Goal: Task Accomplishment & Management: Use online tool/utility

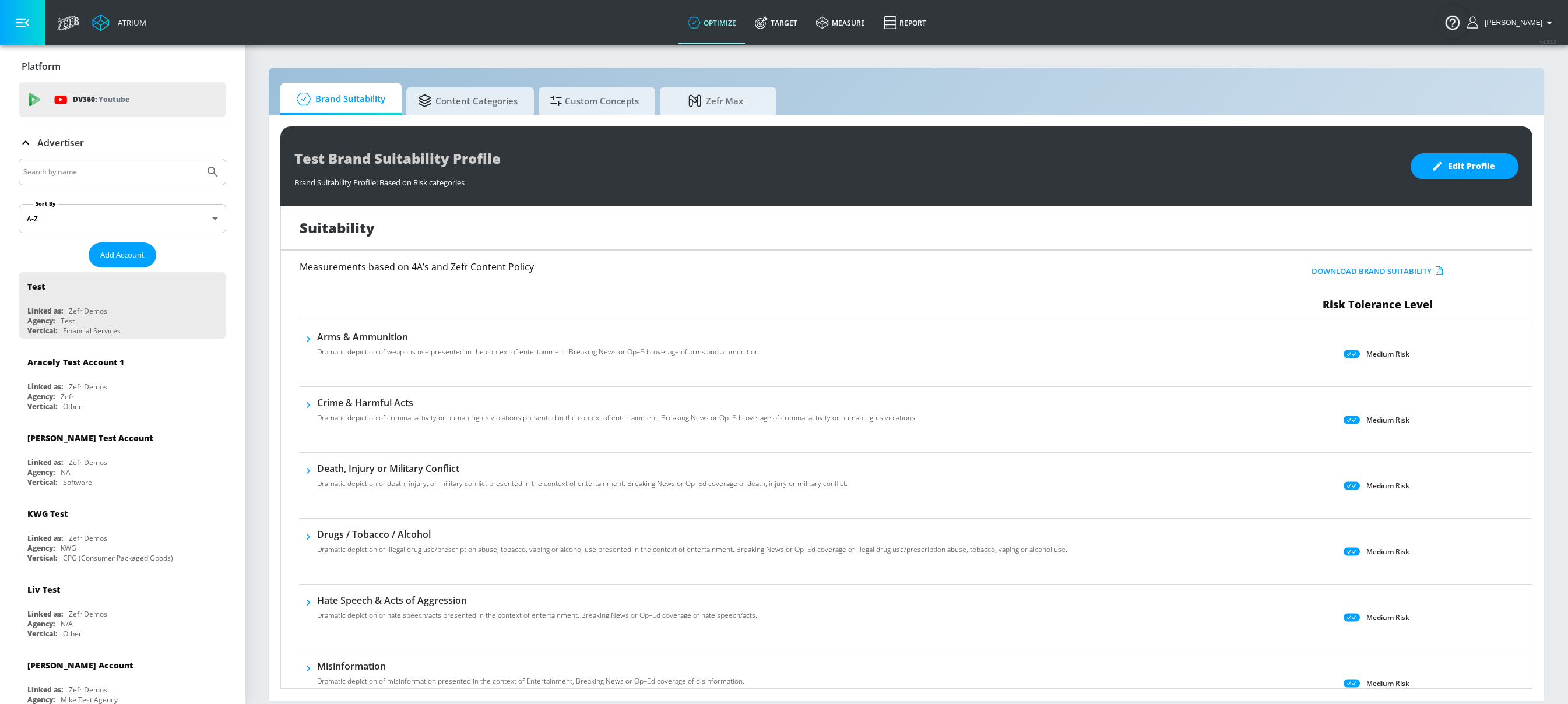
click at [88, 175] on input "Search by name" at bounding box center [111, 172] width 176 height 15
click at [200, 159] on button "Submit Search" at bounding box center [213, 172] width 26 height 26
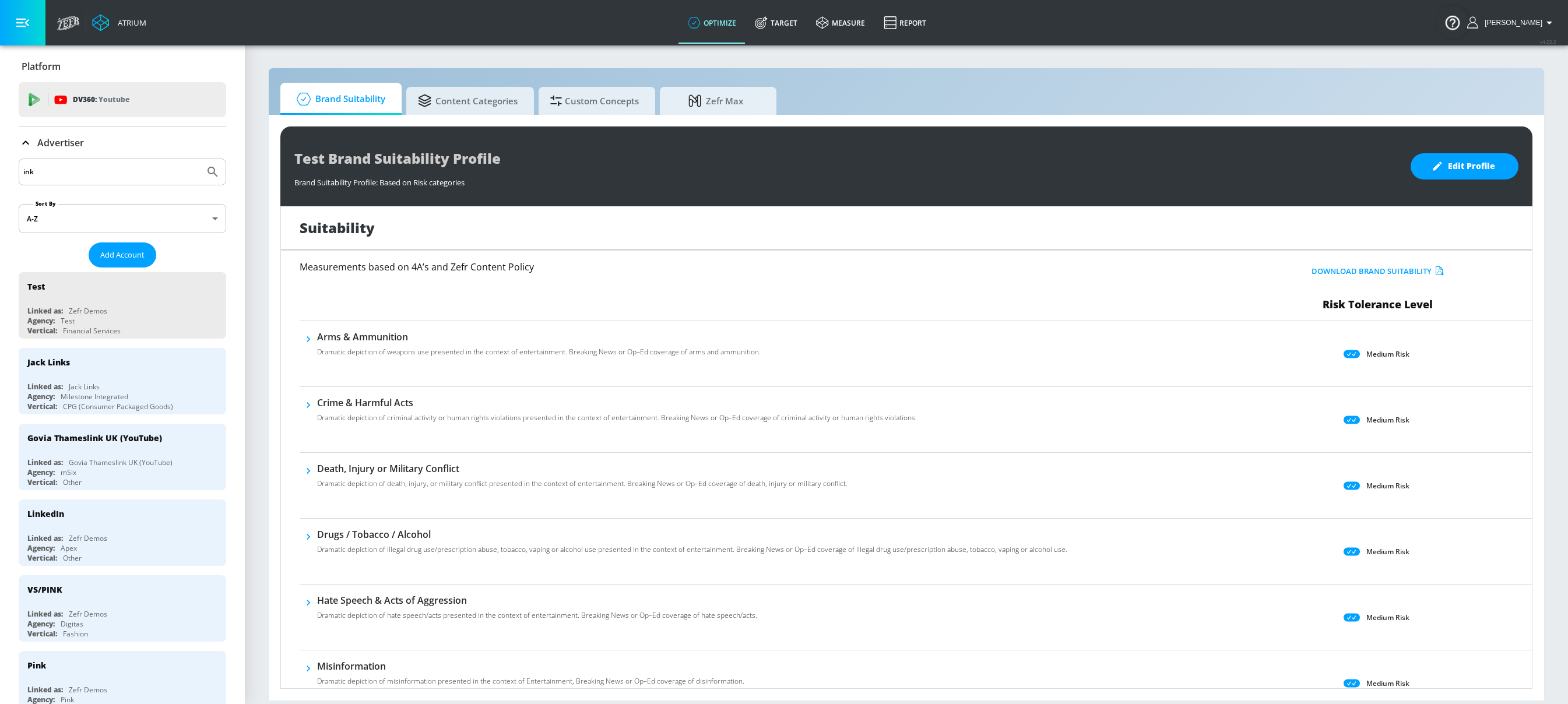
click at [76, 169] on input "ink" at bounding box center [111, 172] width 176 height 15
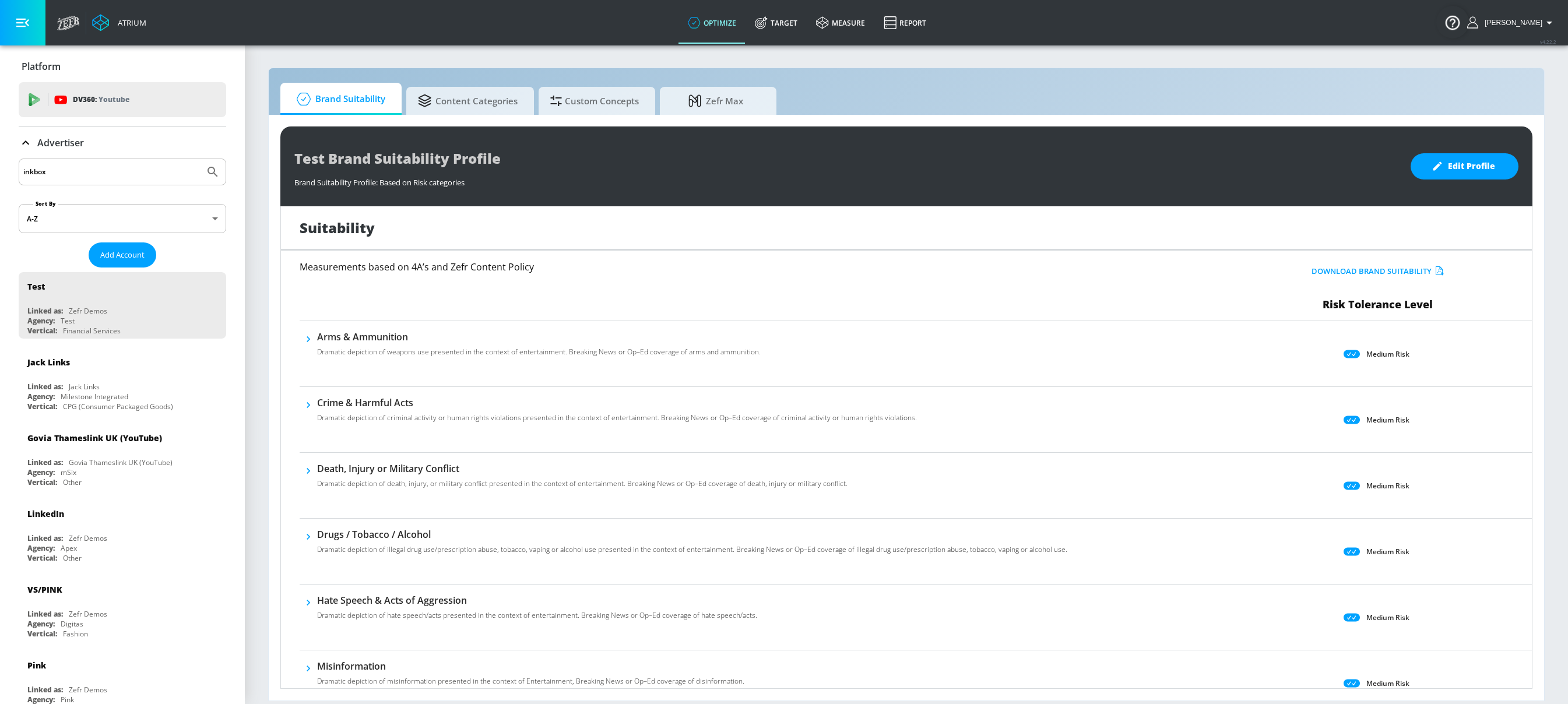
type input "inkbox"
click at [200, 159] on button "Submit Search" at bounding box center [213, 172] width 26 height 26
click at [785, 19] on link "Target" at bounding box center [776, 22] width 62 height 42
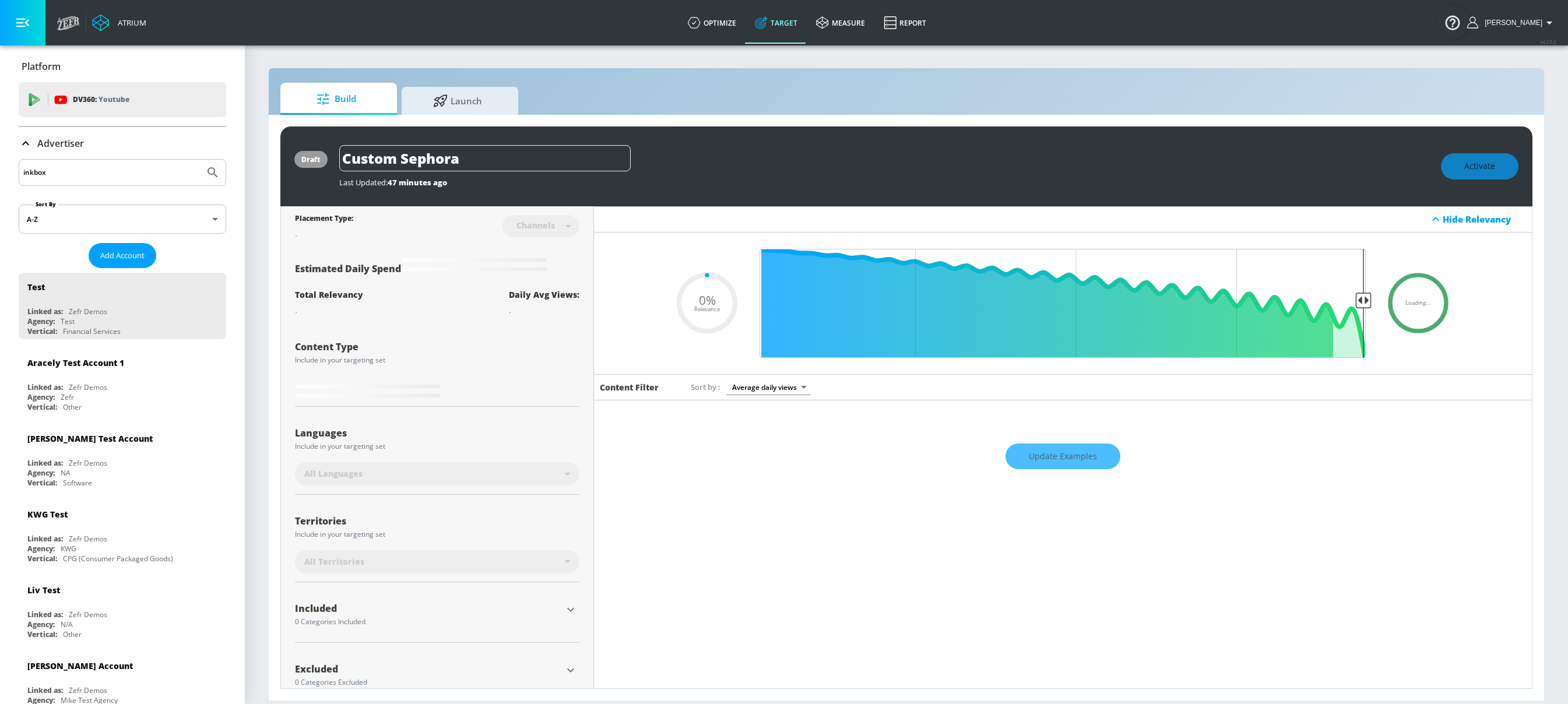
click at [115, 173] on input "inkbox" at bounding box center [111, 173] width 176 height 15
type input "0.6"
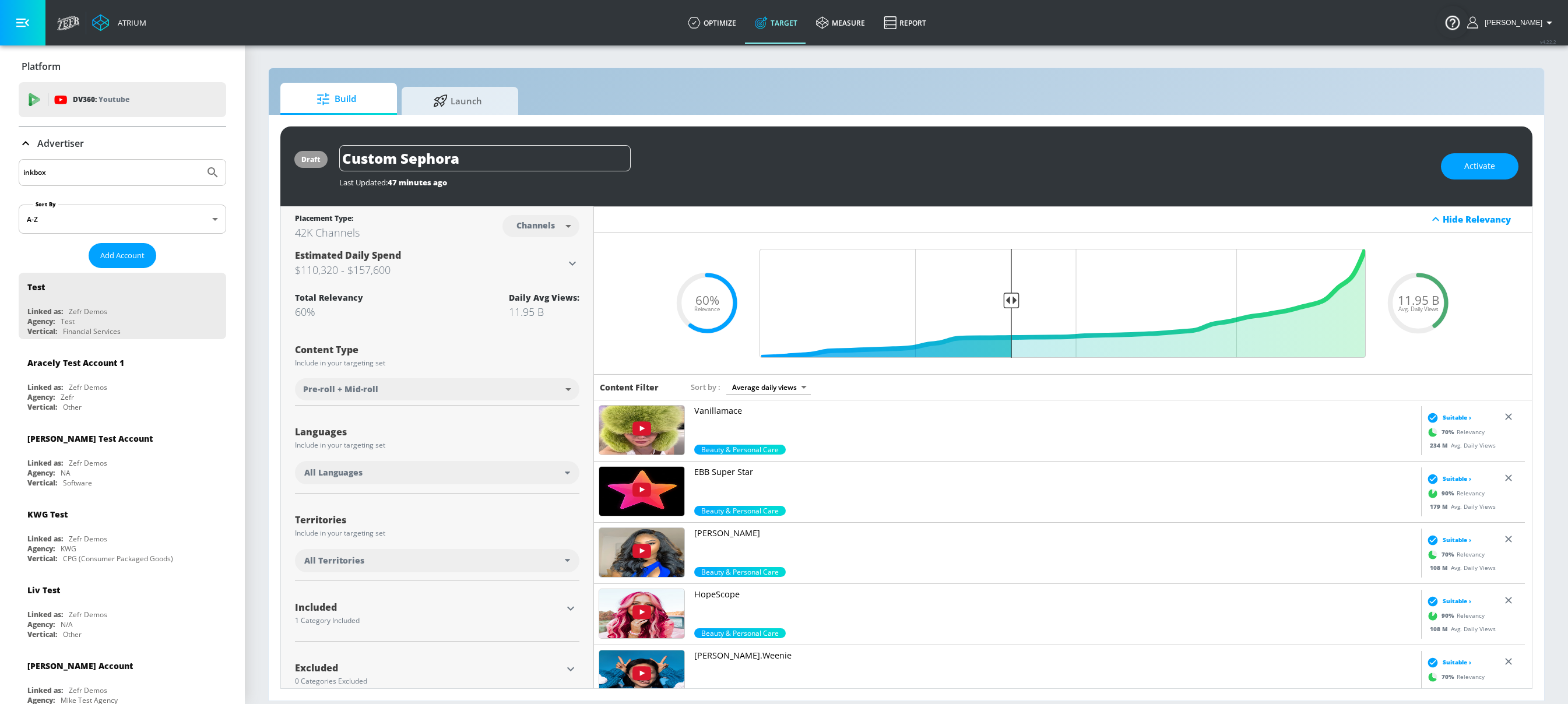
click at [115, 173] on input "inkbox" at bounding box center [111, 173] width 176 height 15
click at [31, 165] on input "inkbox" at bounding box center [111, 173] width 176 height 15
type input "BIC"
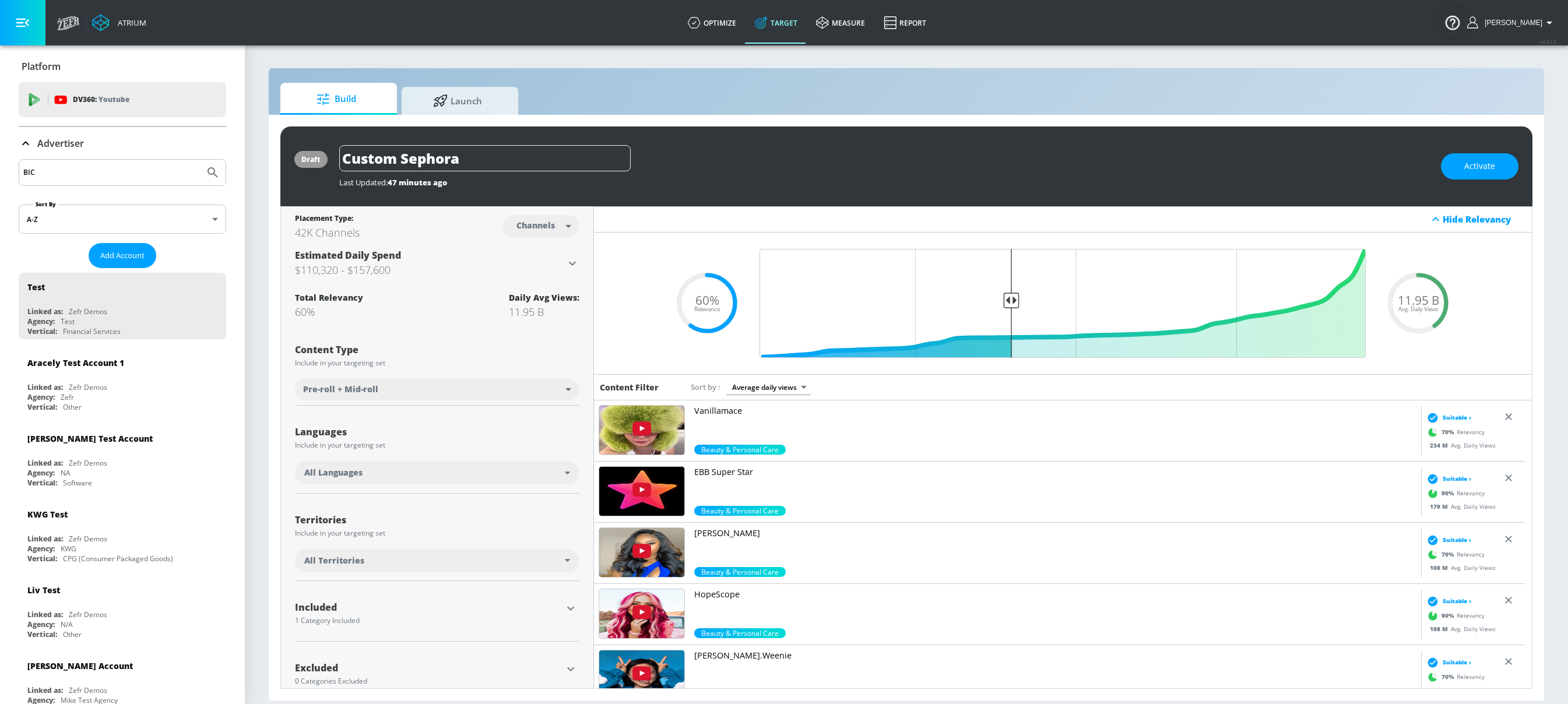
click at [200, 160] on button "Submit Search" at bounding box center [213, 173] width 26 height 26
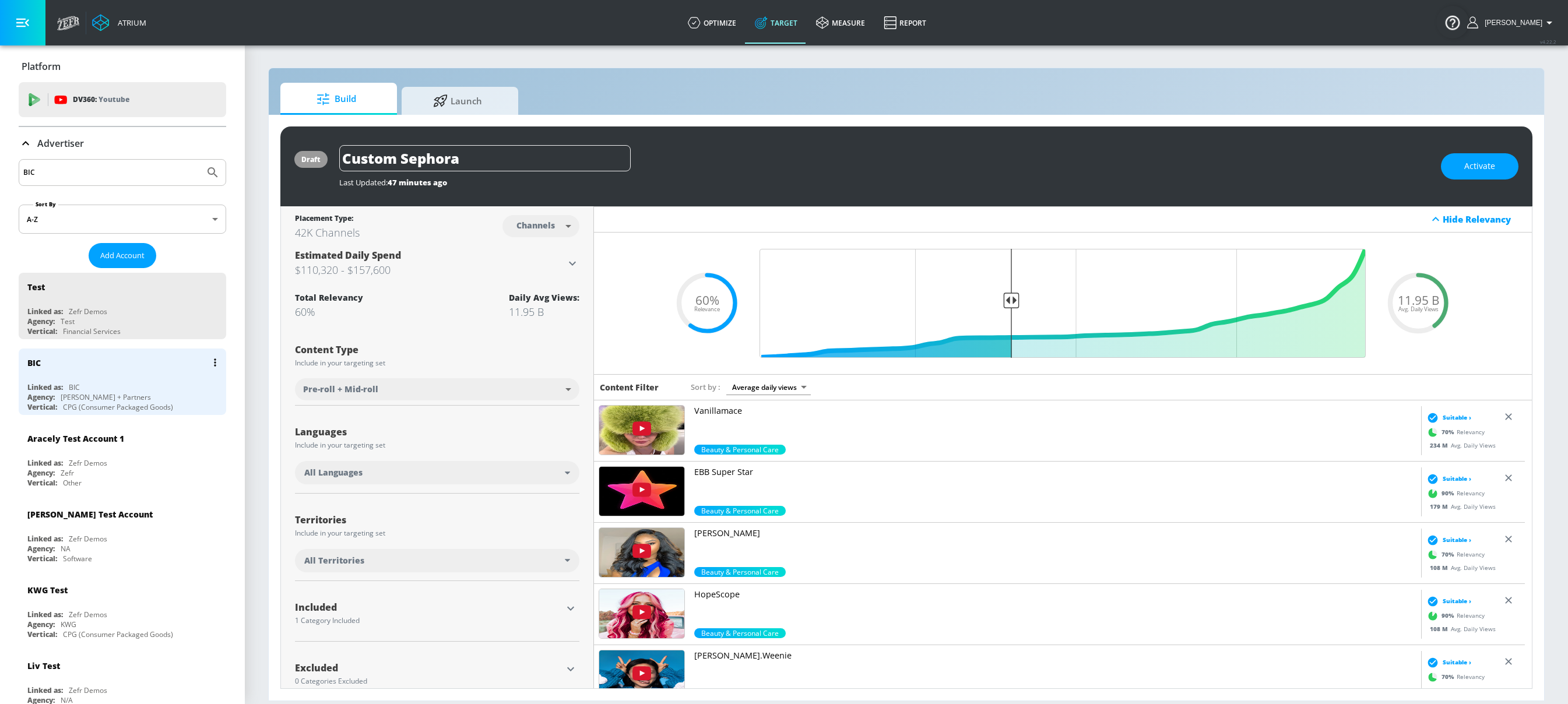
click at [54, 376] on div "BIC Linked as: BIC Agency: Merkley + Partners Vertical: CPG (Consumer Packaged …" at bounding box center [122, 382] width 207 height 67
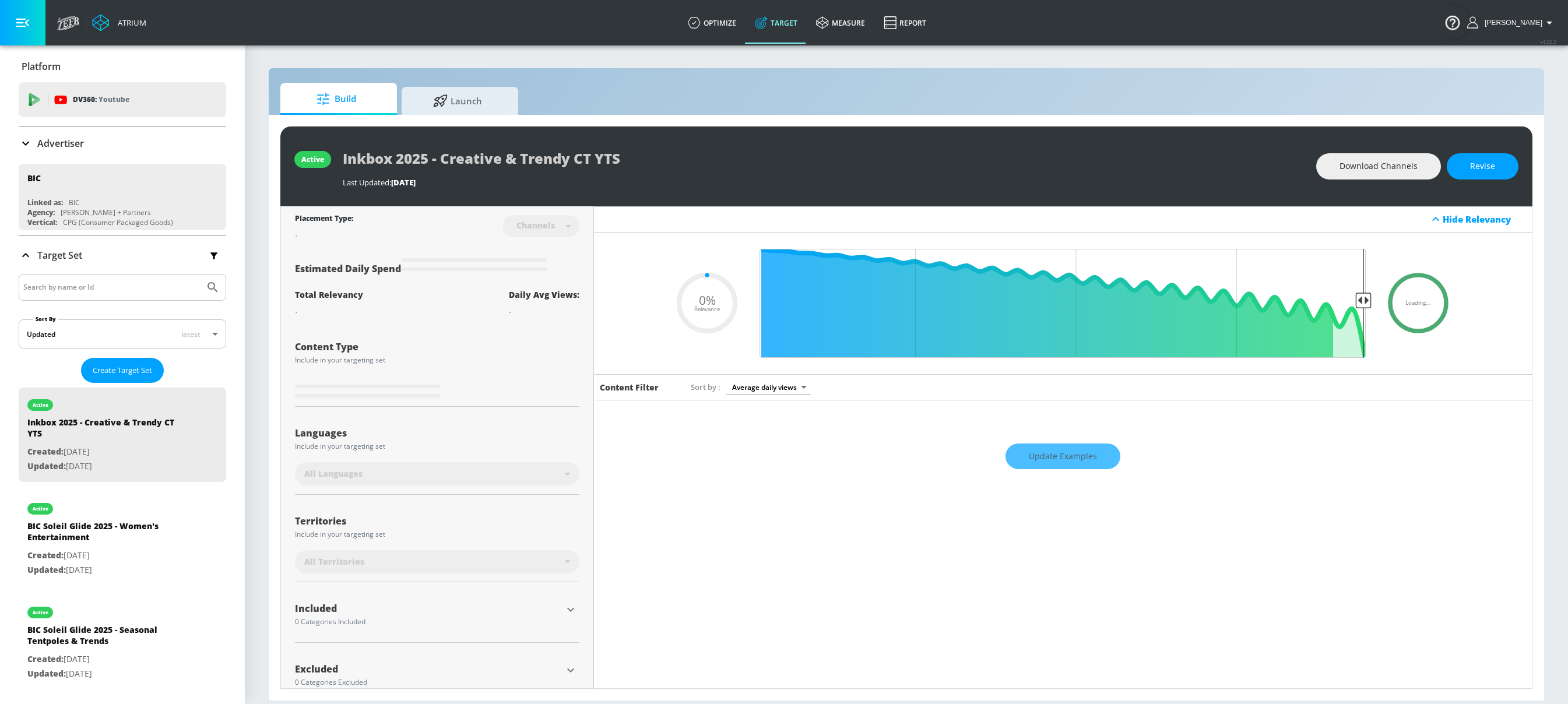
type input "0.6"
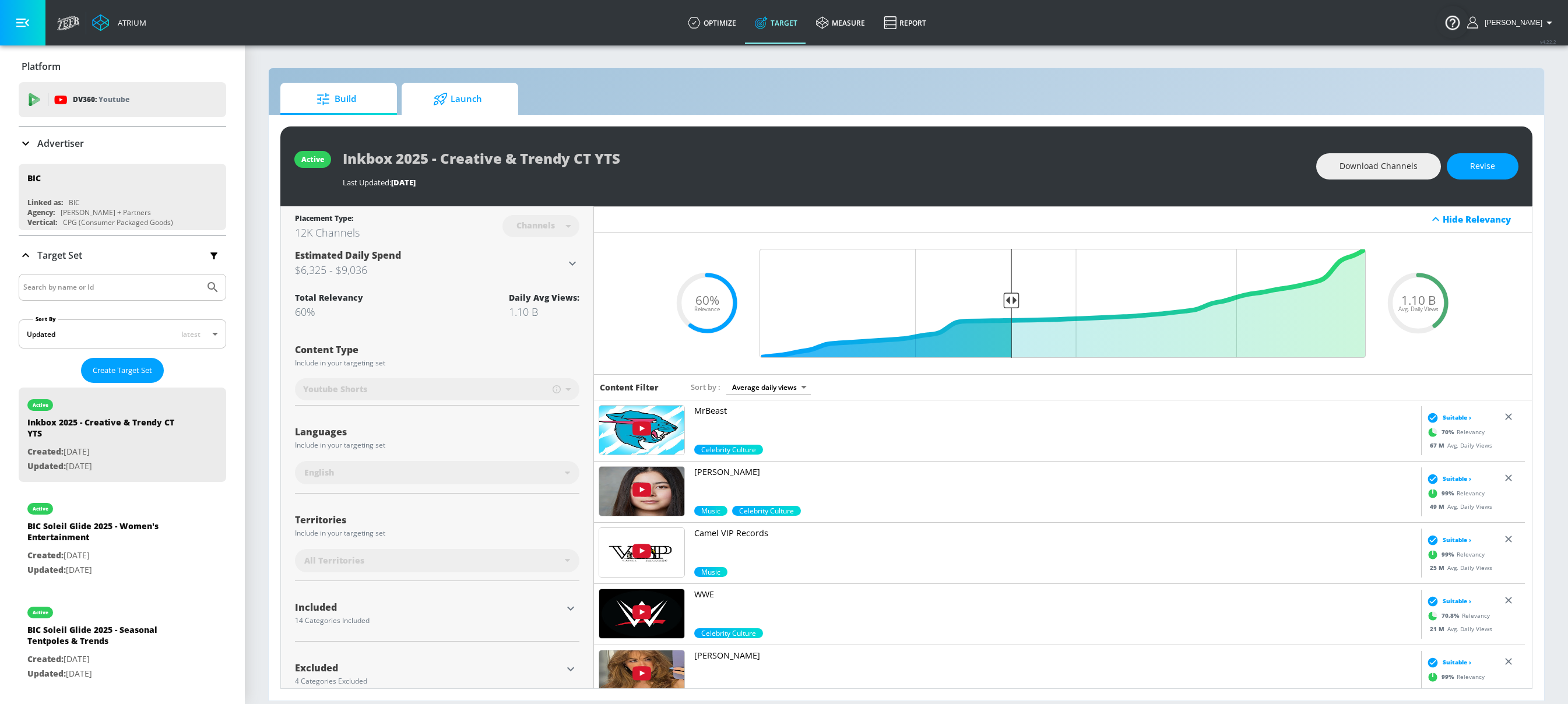
click at [505, 83] on link "Launch" at bounding box center [459, 99] width 116 height 32
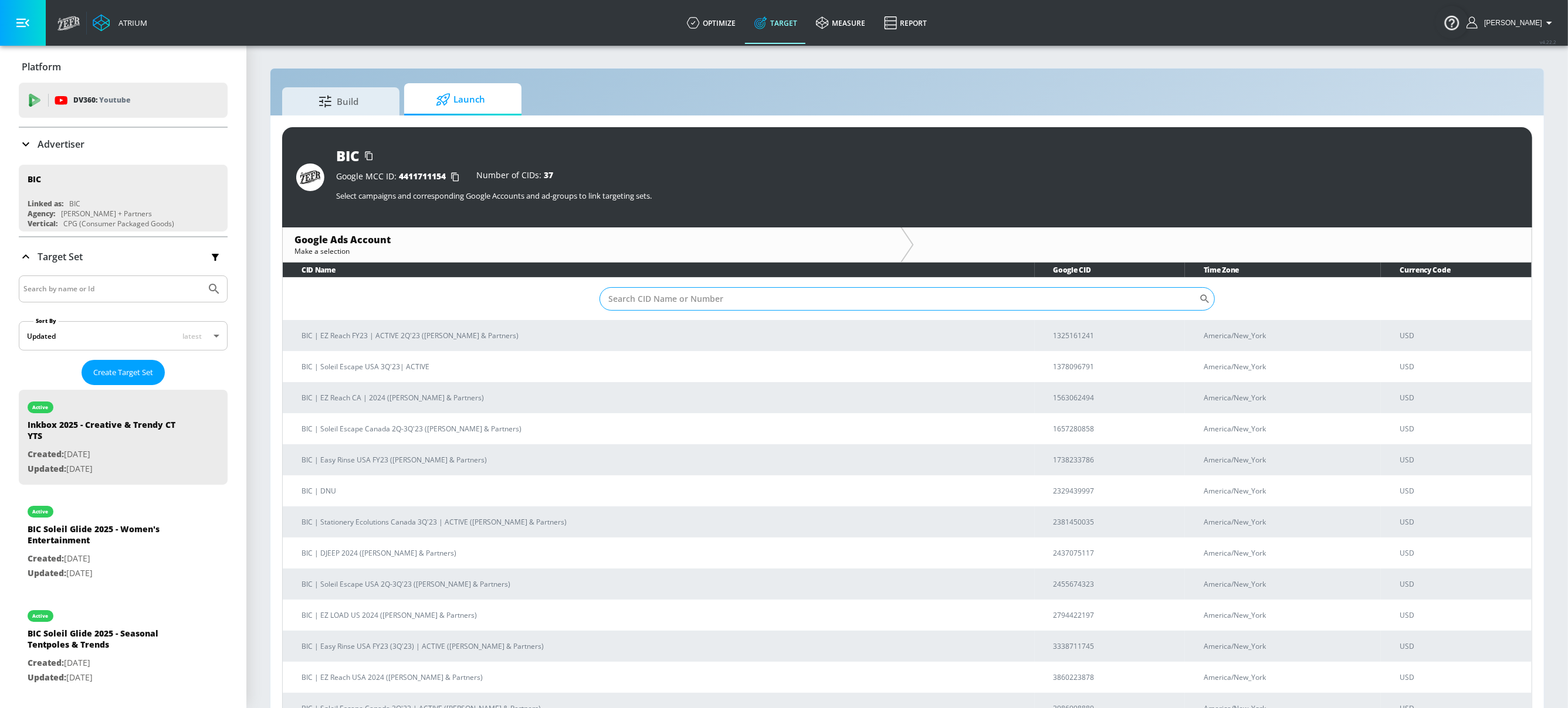
click at [913, 309] on input "Sort By" at bounding box center [899, 298] width 599 height 23
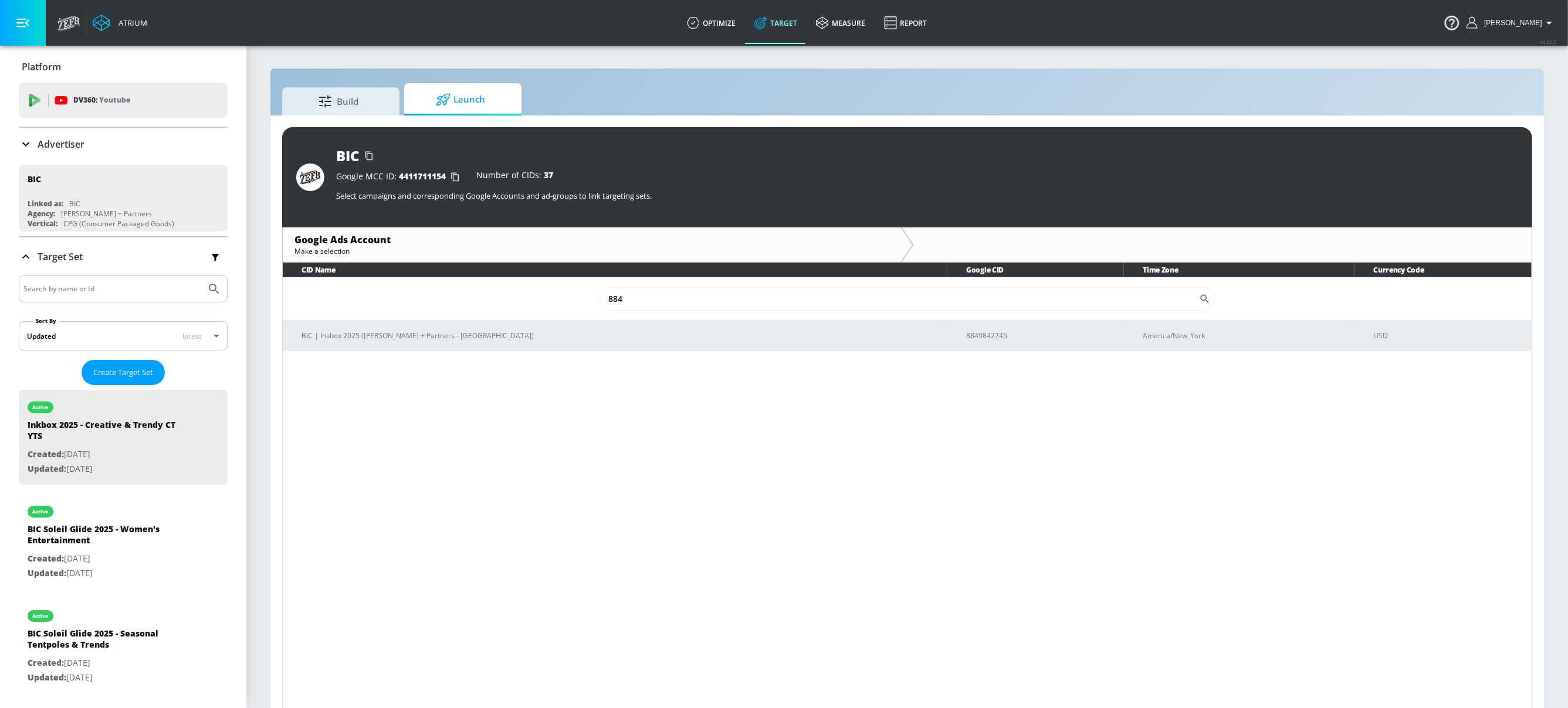
type input "884"
click at [922, 355] on div "CID Name Google CID Time Zone Currency Code 884 ​ BIC | Inkbox 2025 (Merkley + …" at bounding box center [907, 487] width 1250 height 450
click at [966, 336] on p "8849842745" at bounding box center [1040, 336] width 148 height 13
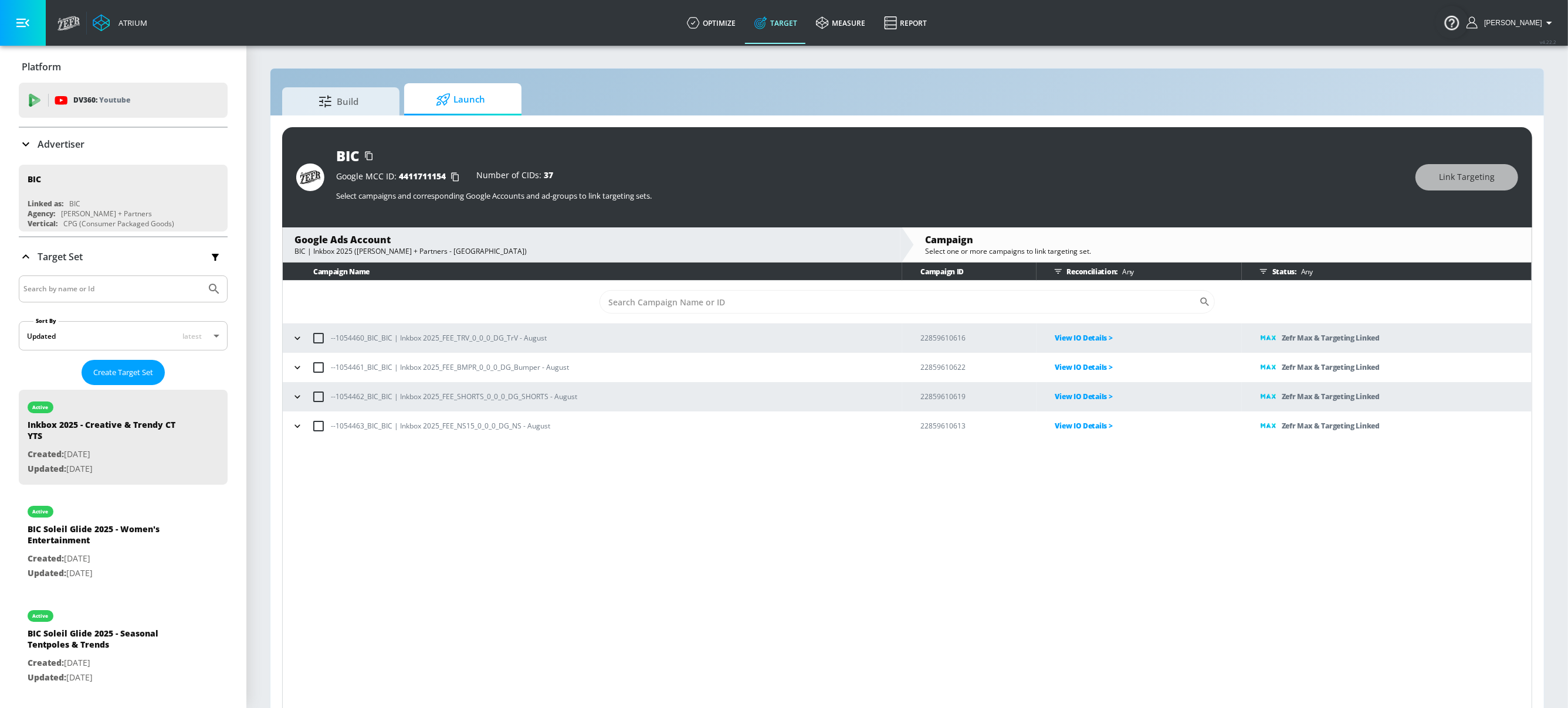
click at [295, 396] on icon "button" at bounding box center [297, 397] width 12 height 12
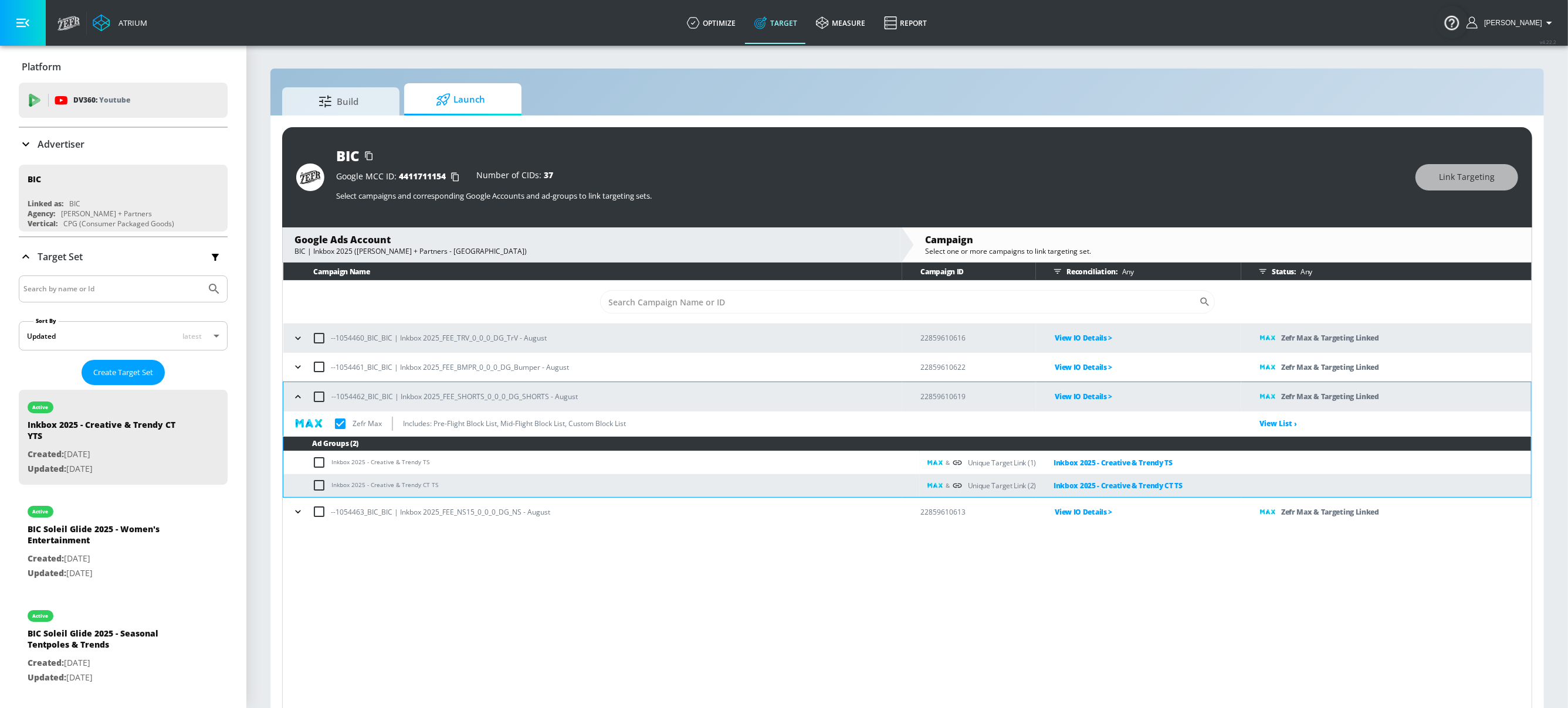
click at [414, 465] on td "Inkbox 2025 - Creative & Trendy TS" at bounding box center [601, 463] width 636 height 23
click at [414, 464] on td "Inkbox 2025 - Creative & Trendy TS" at bounding box center [601, 463] width 636 height 23
copy td "Inkbox 2025 - Creative & Trendy TS"
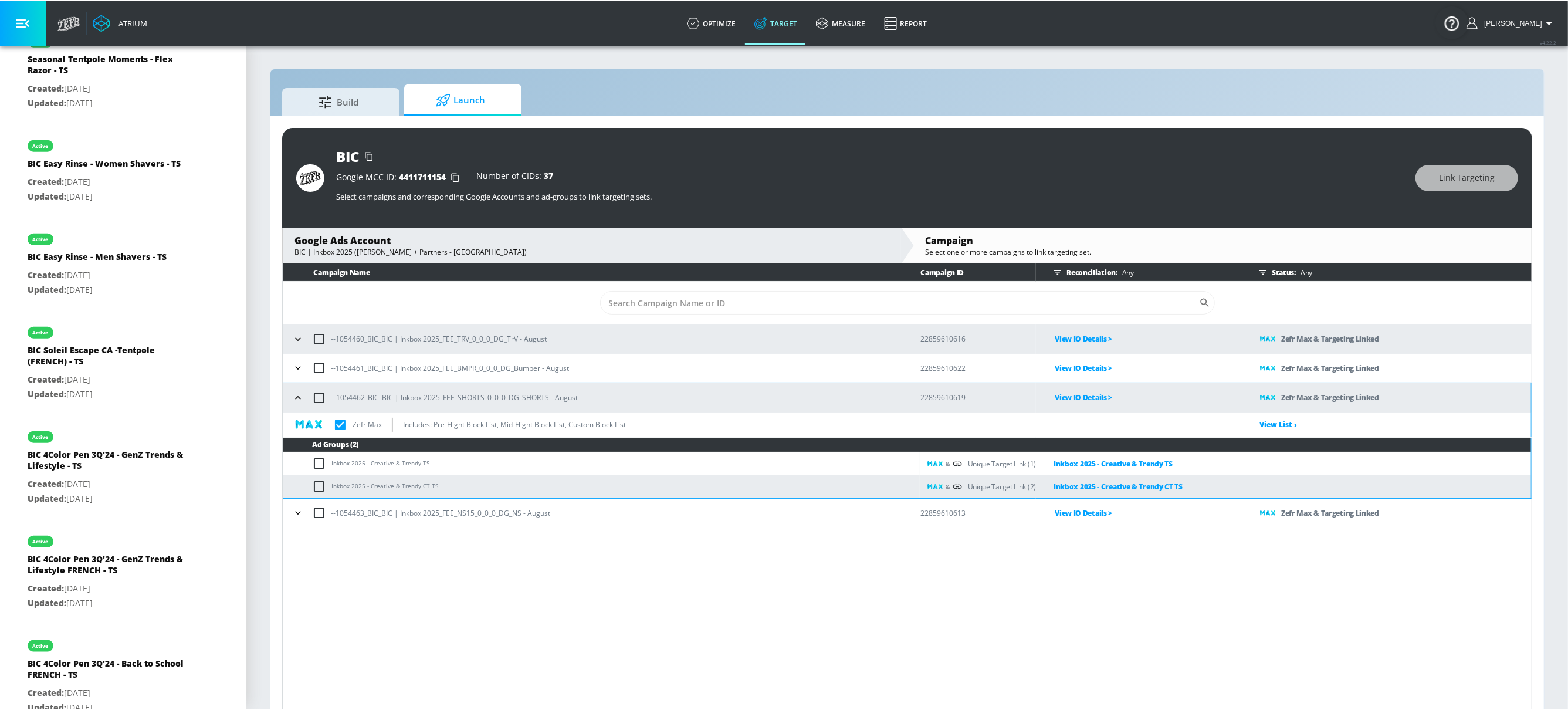
scroll to position [6322, 0]
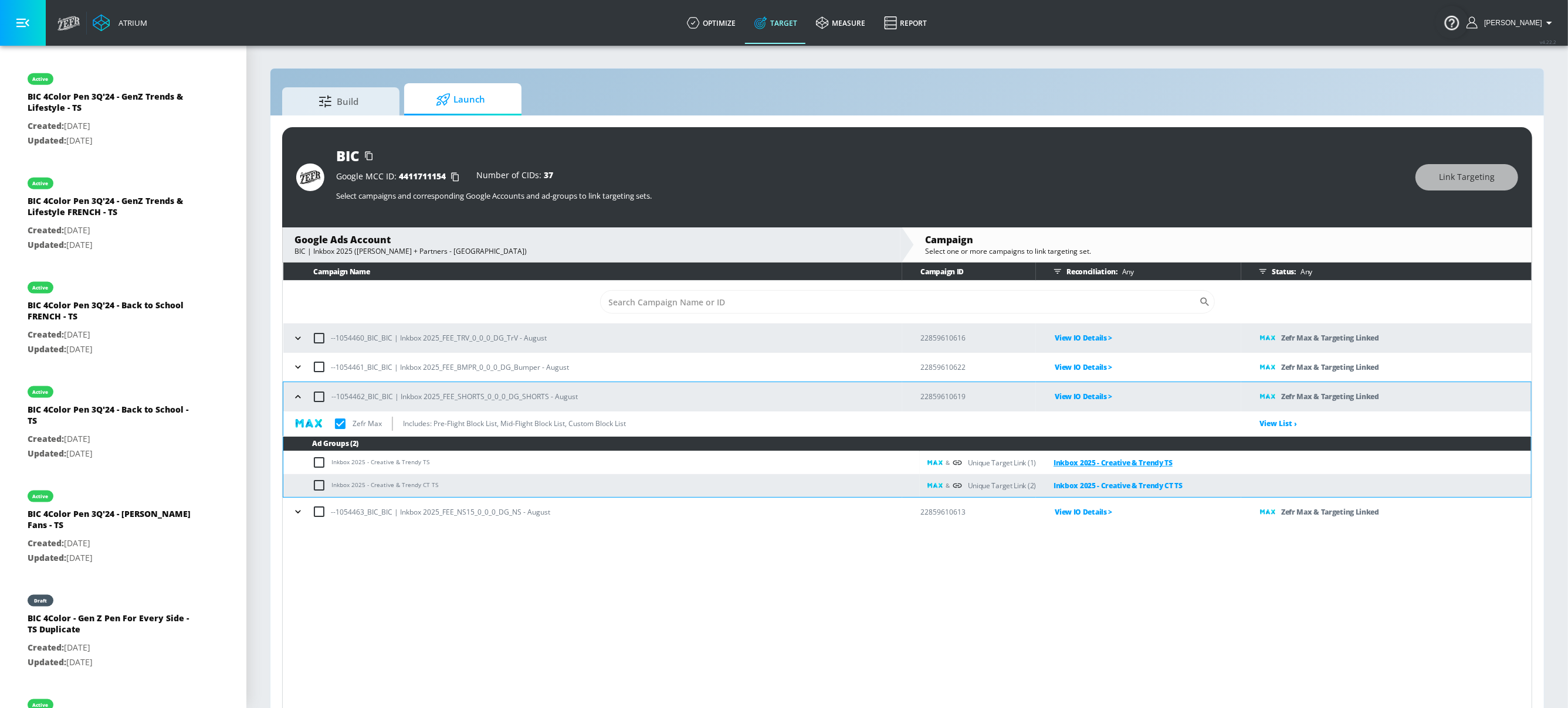
click at [1130, 462] on link "Inkbox 2025 - Creative & Trendy TS" at bounding box center [1103, 463] width 136 height 13
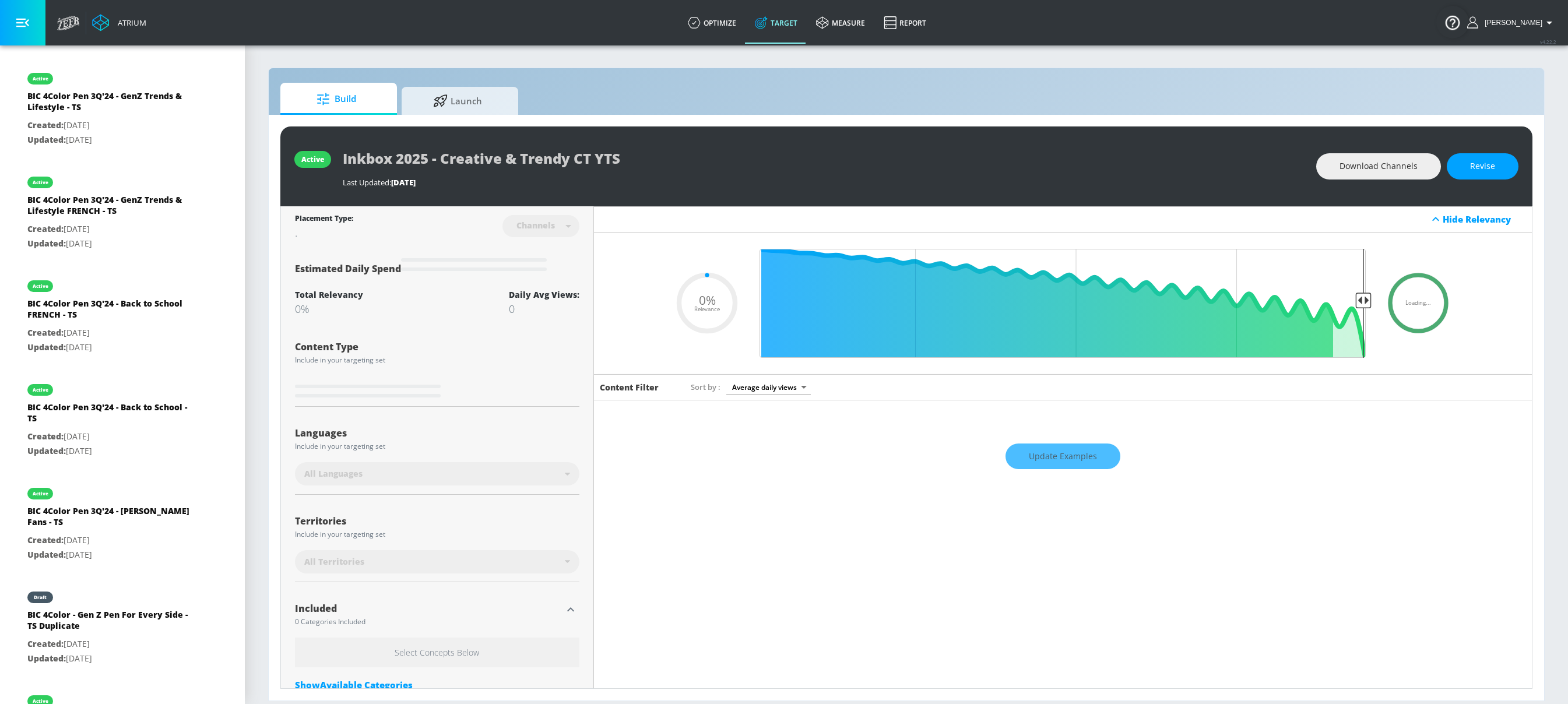
type input "0.6"
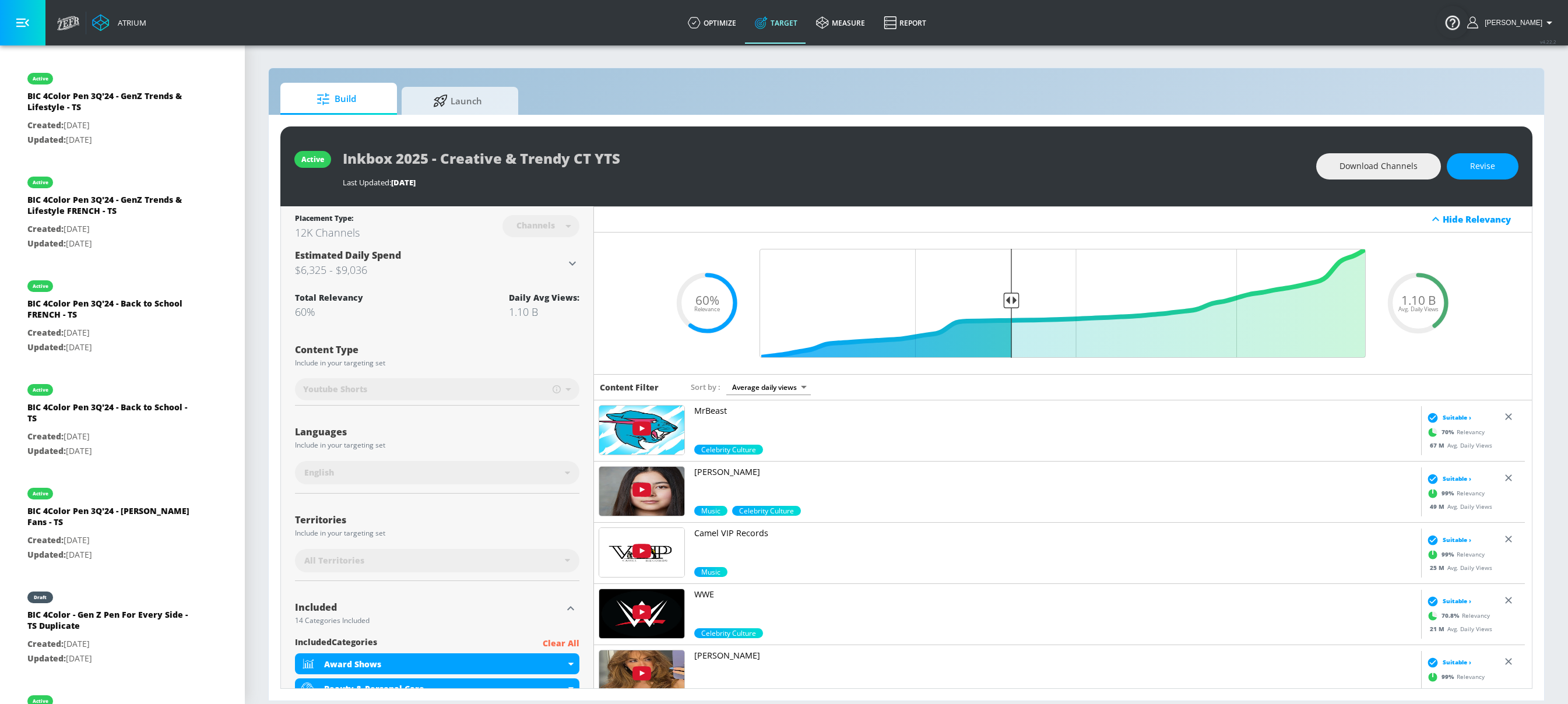
drag, startPoint x: 473, startPoint y: 116, endPoint x: 474, endPoint y: 97, distance: 19.0
click at [473, 116] on div "active Inkbox 2025 - Creative & Trendy CT YTS Last Updated: 22 days ago Downloa…" at bounding box center [906, 408] width 1275 height 586
click at [474, 97] on span "Launch" at bounding box center [458, 99] width 89 height 28
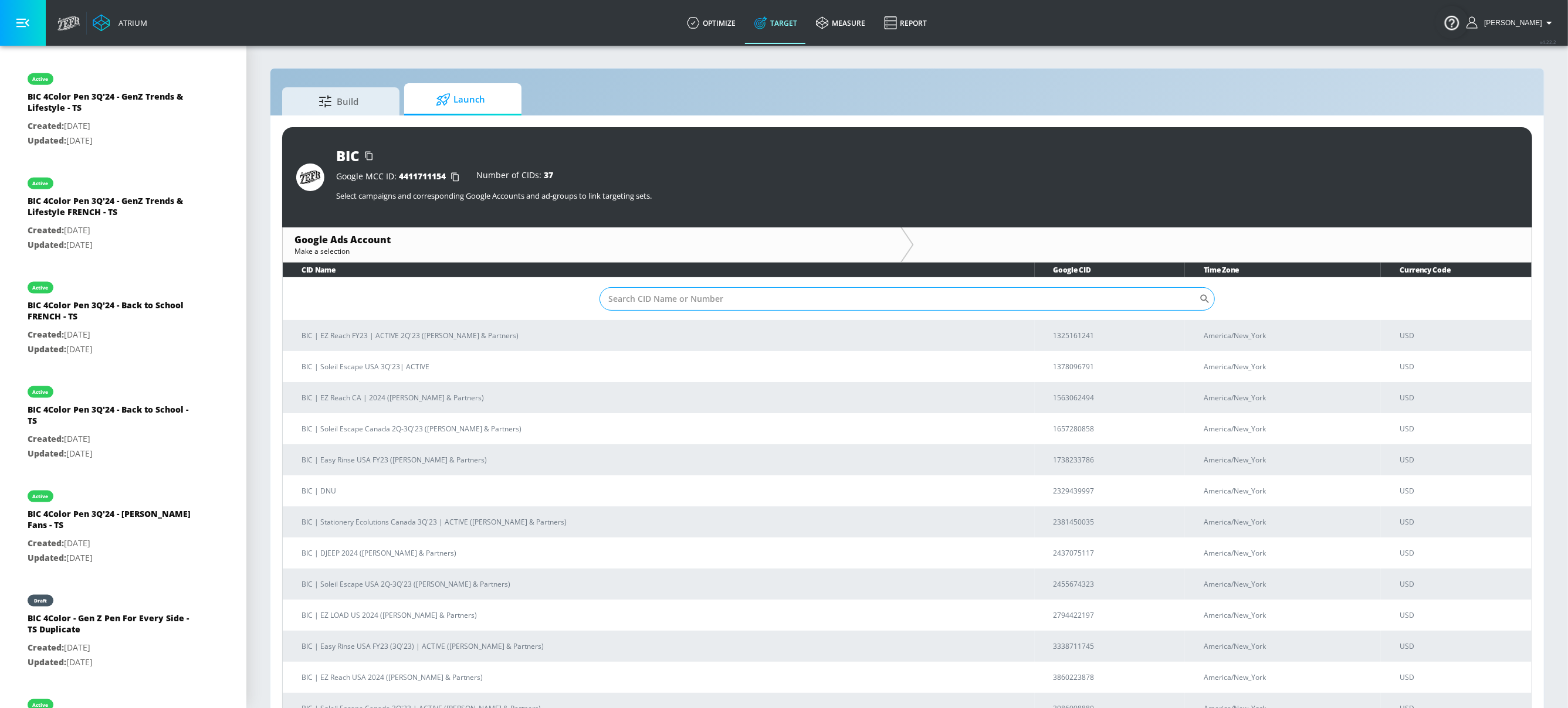
click at [687, 287] on input "Sort By" at bounding box center [899, 298] width 599 height 23
click at [807, 291] on input "Sort By" at bounding box center [899, 298] width 599 height 23
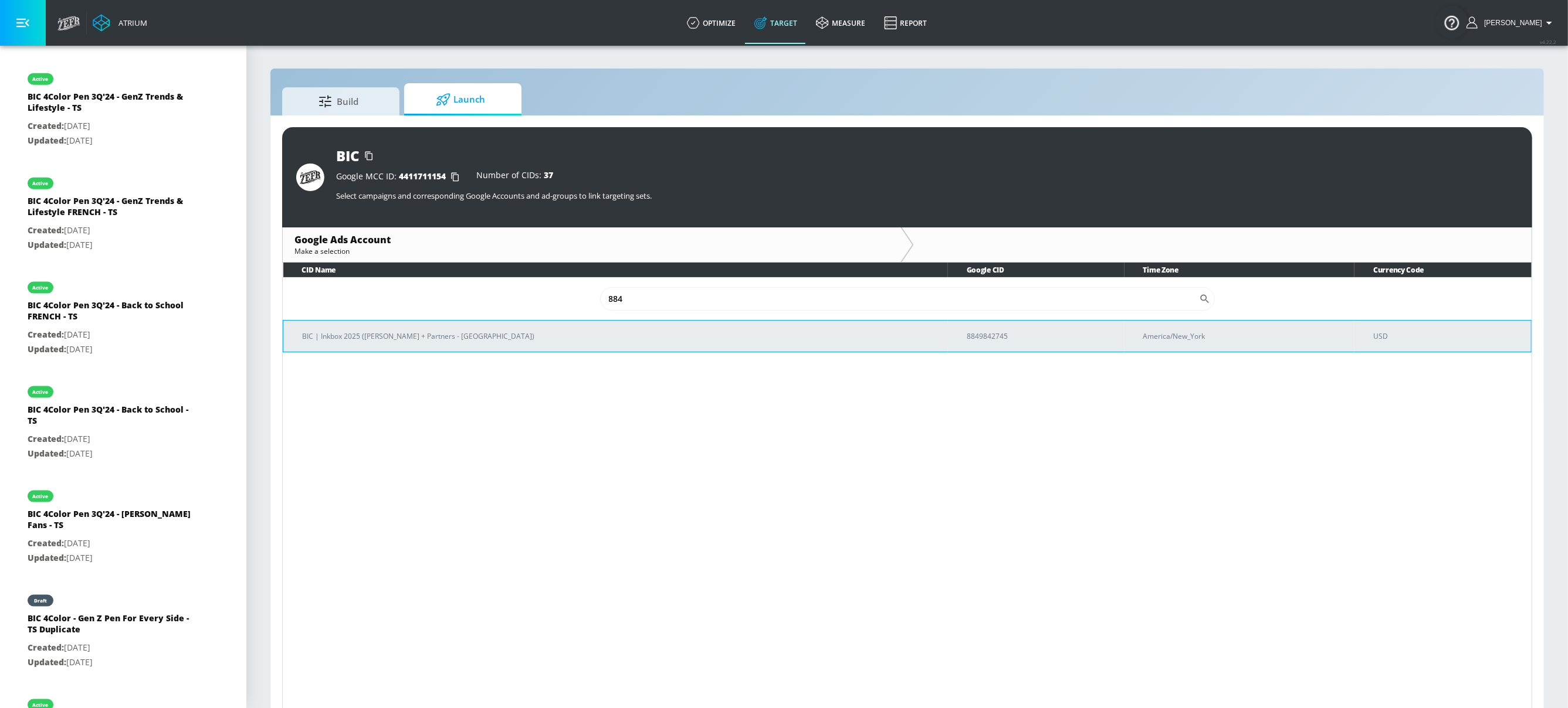
type input "884"
click at [790, 335] on p "BIC | Inkbox 2025 (Merkley + Partners - NYC)" at bounding box center [620, 336] width 636 height 13
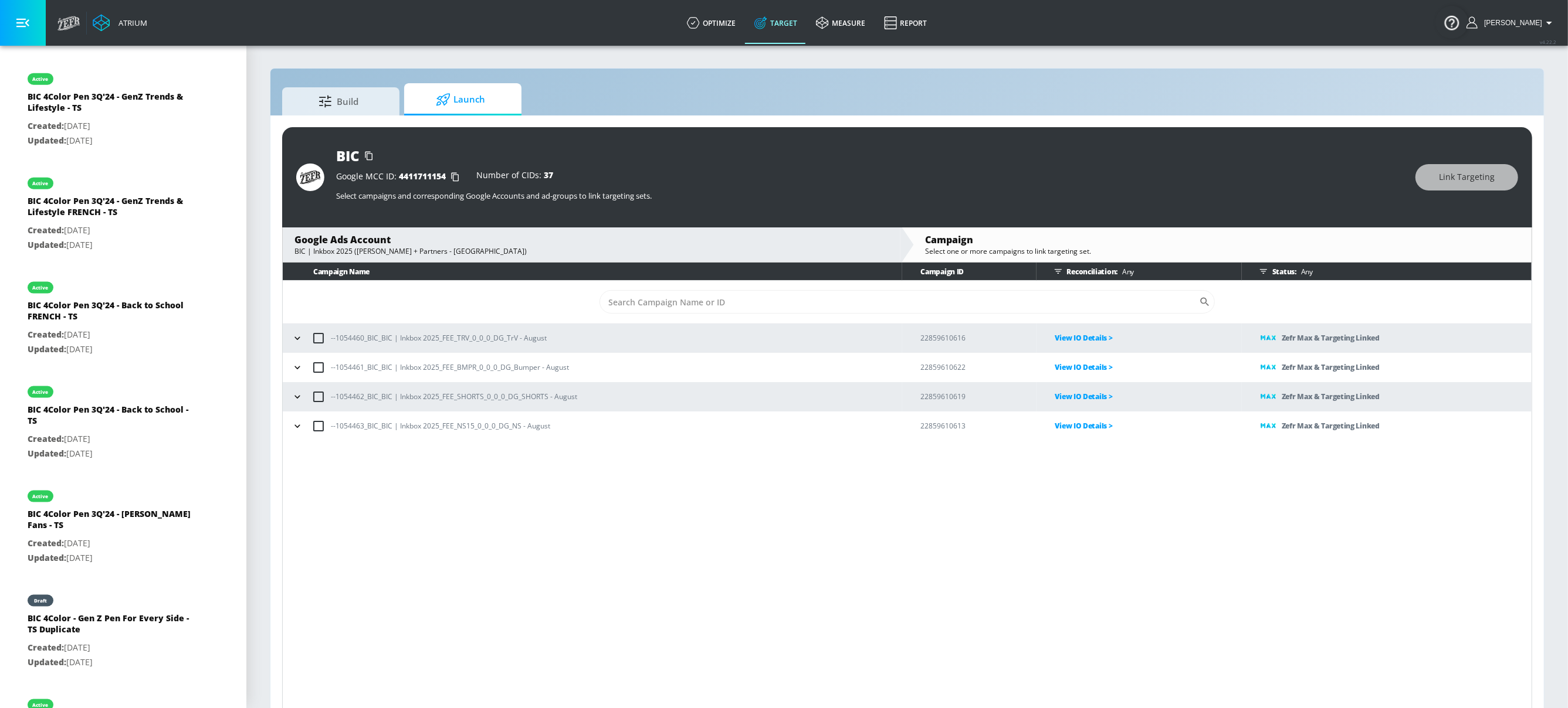
click at [300, 399] on icon "button" at bounding box center [297, 397] width 12 height 12
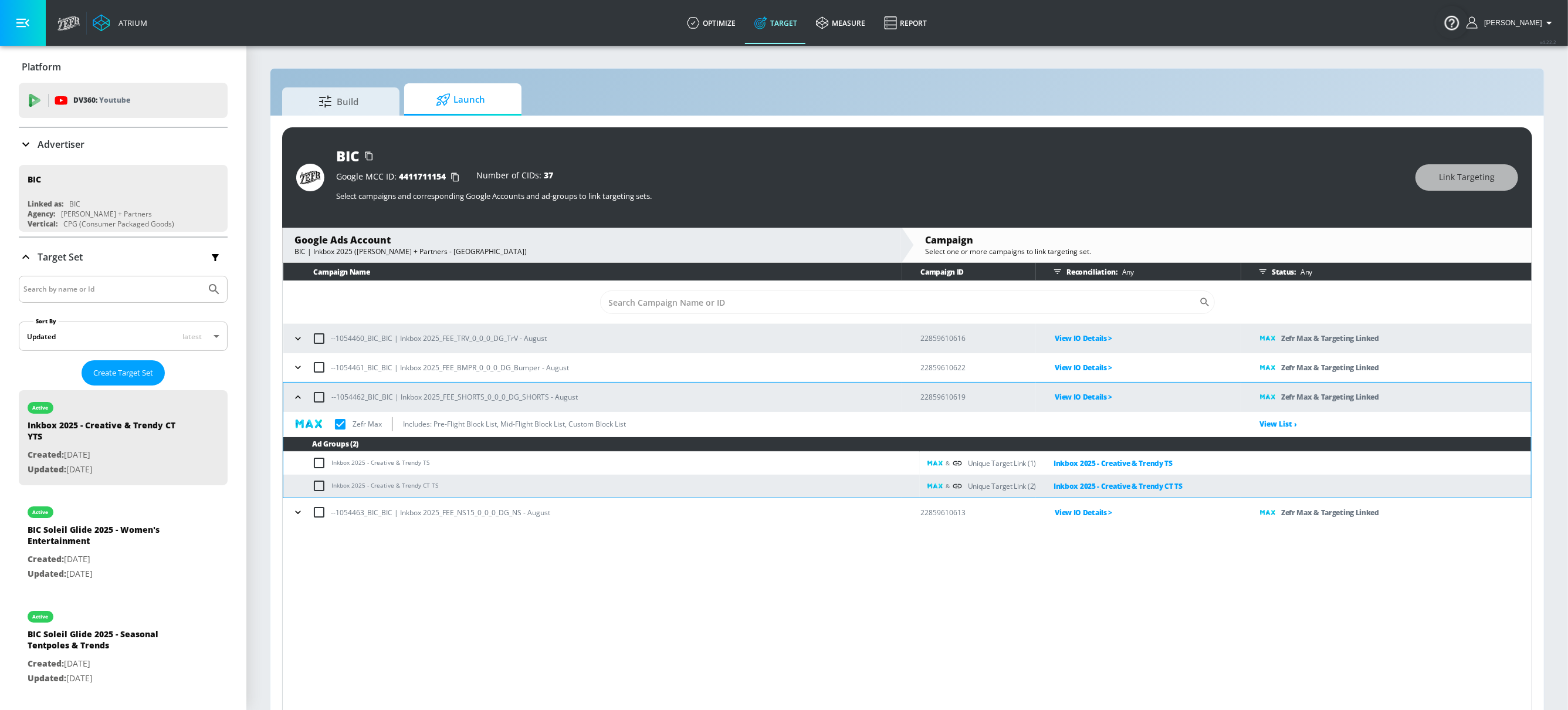
click at [85, 142] on div "Advertiser" at bounding box center [123, 144] width 209 height 14
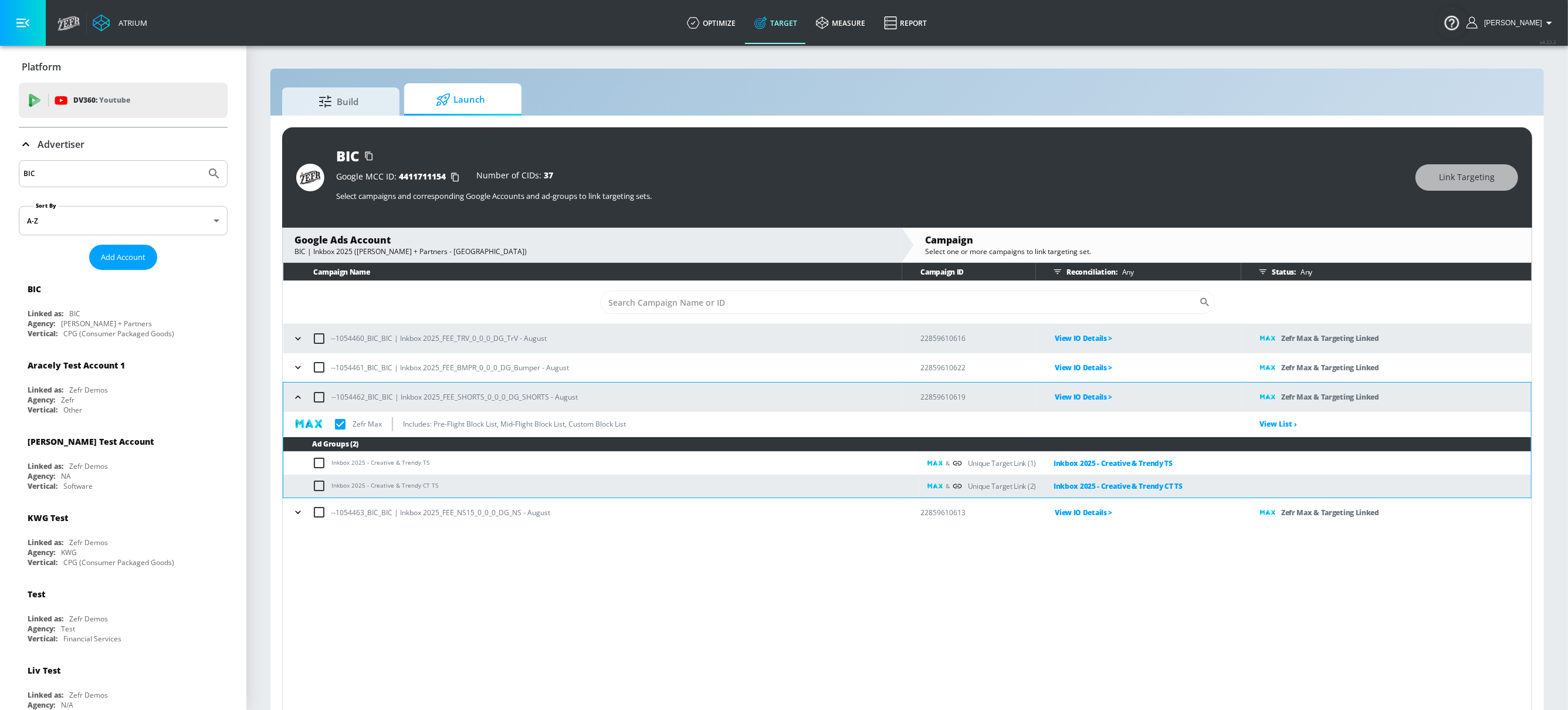
click at [74, 174] on input "BIC" at bounding box center [112, 174] width 177 height 15
type input "new balance"
click at [201, 161] on button "Submit Search" at bounding box center [214, 174] width 26 height 26
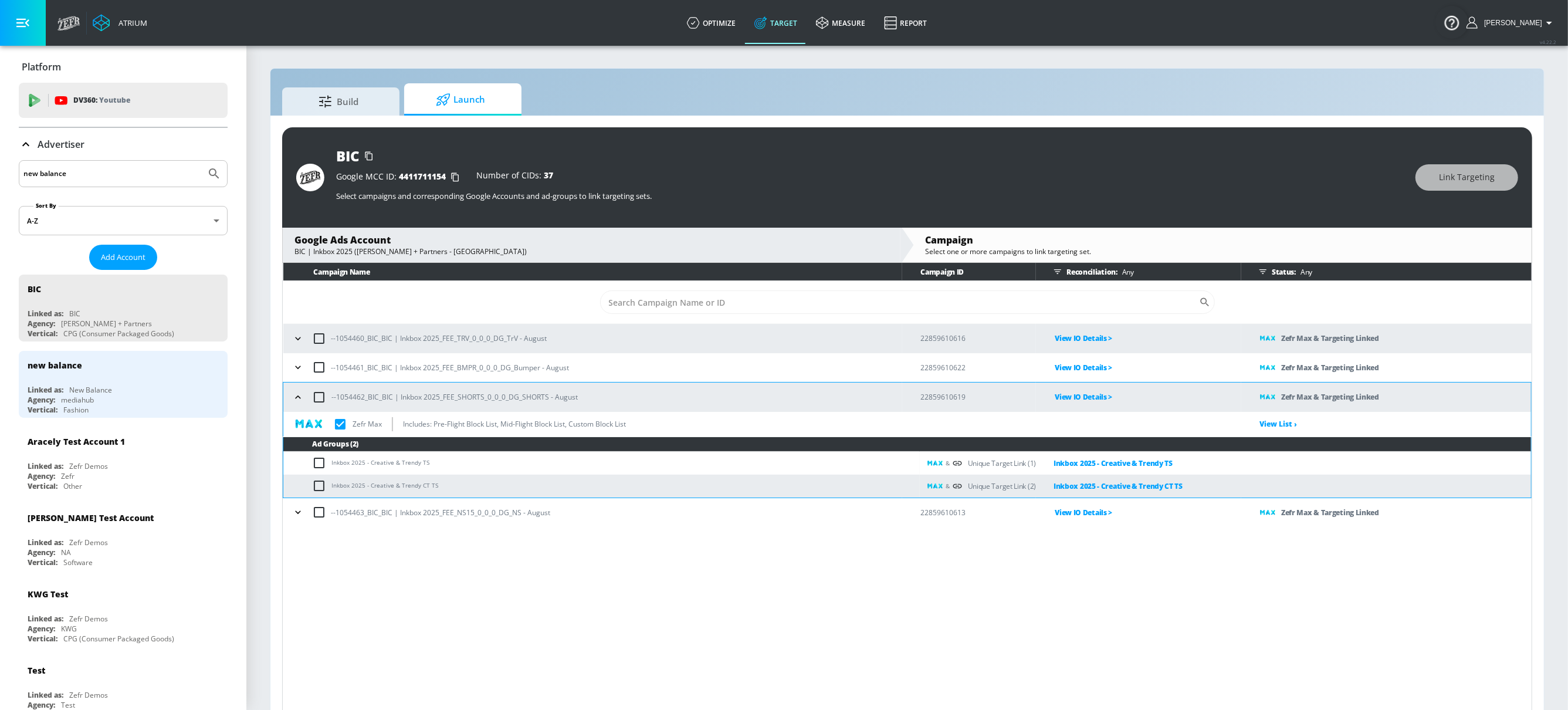
checkbox input "true"
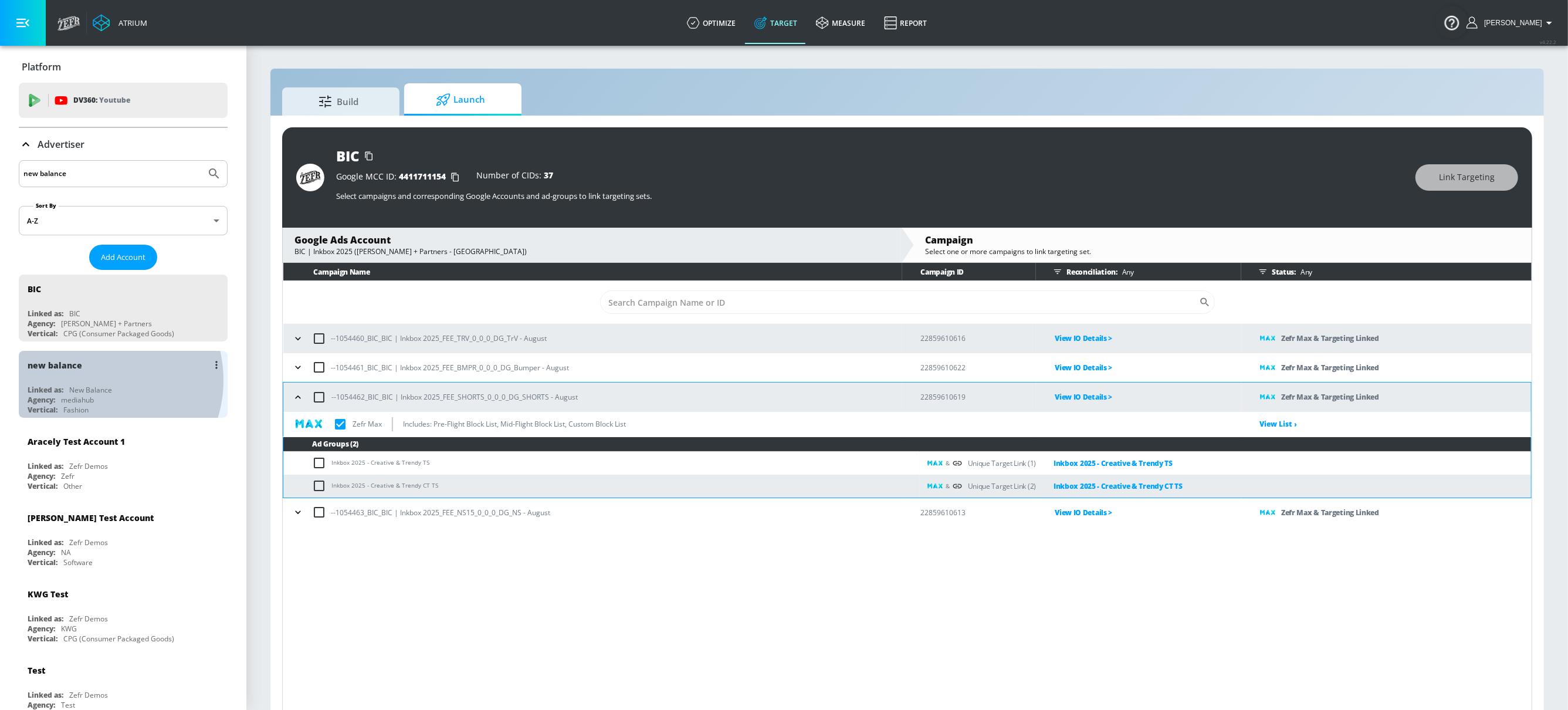
click at [94, 379] on div "new balance Linked as: New Balance Agency: mediahub Vertical: Fashion" at bounding box center [123, 384] width 209 height 67
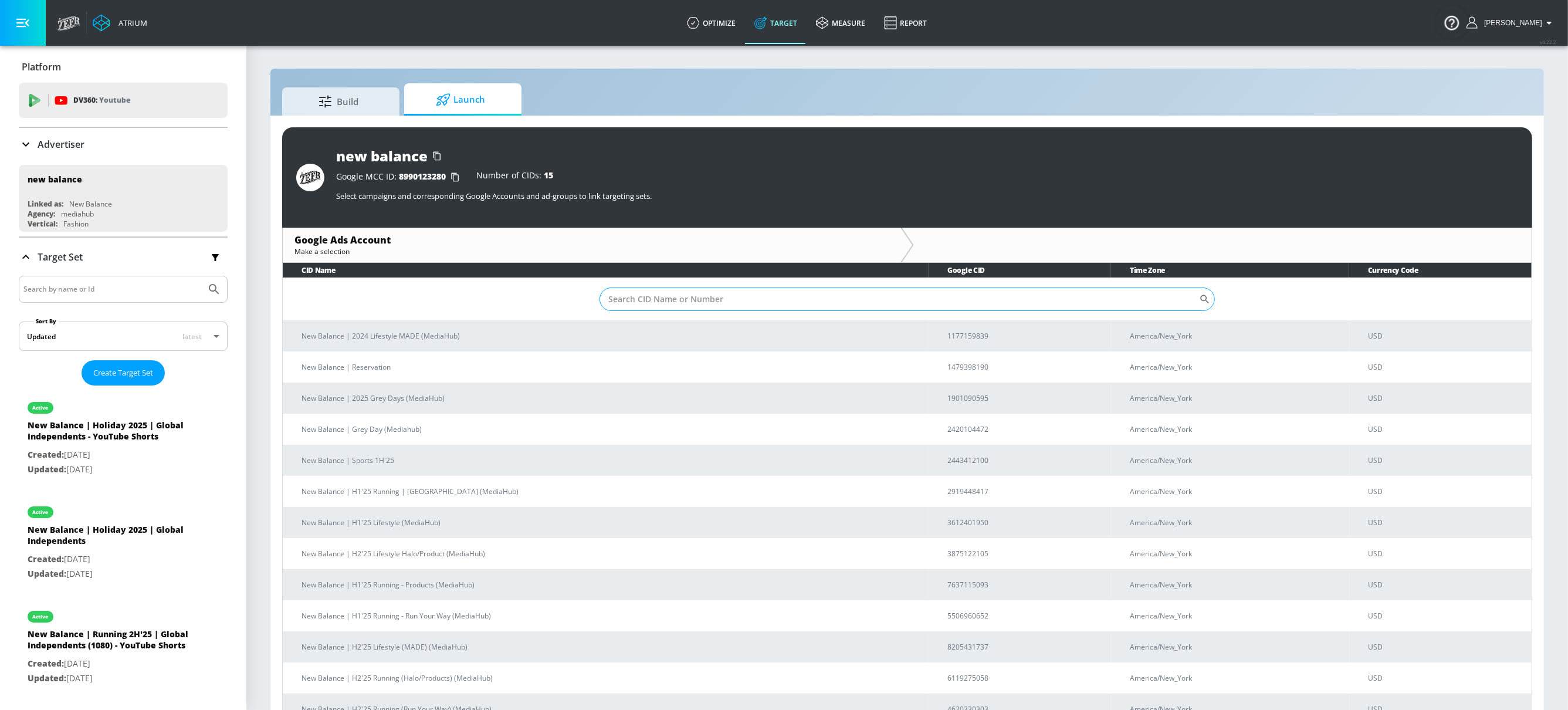
click at [743, 295] on input "Sort By" at bounding box center [899, 298] width 599 height 23
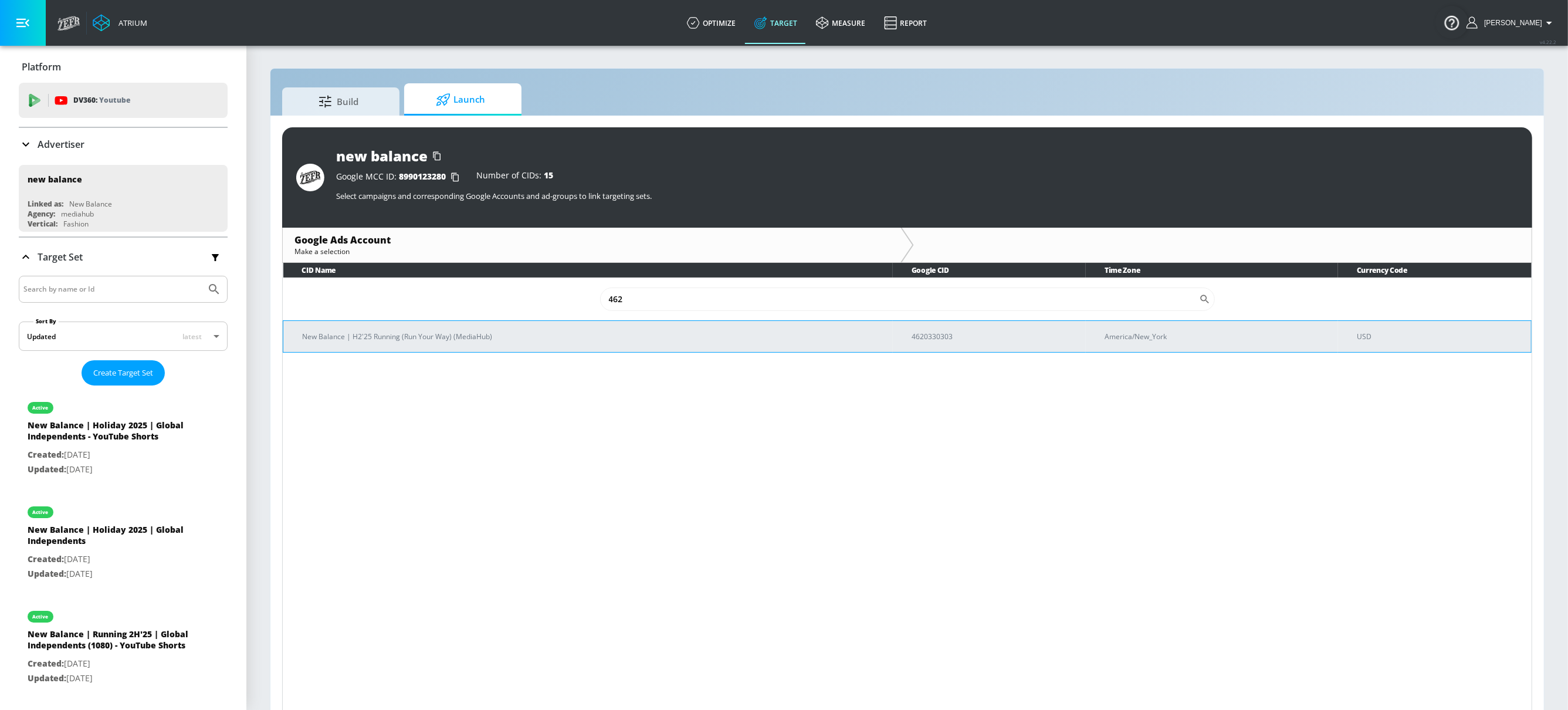
type input "462"
click at [573, 342] on p "New Balance | H2'25 Running (Run Your Way) (MediaHub)" at bounding box center [593, 336] width 582 height 13
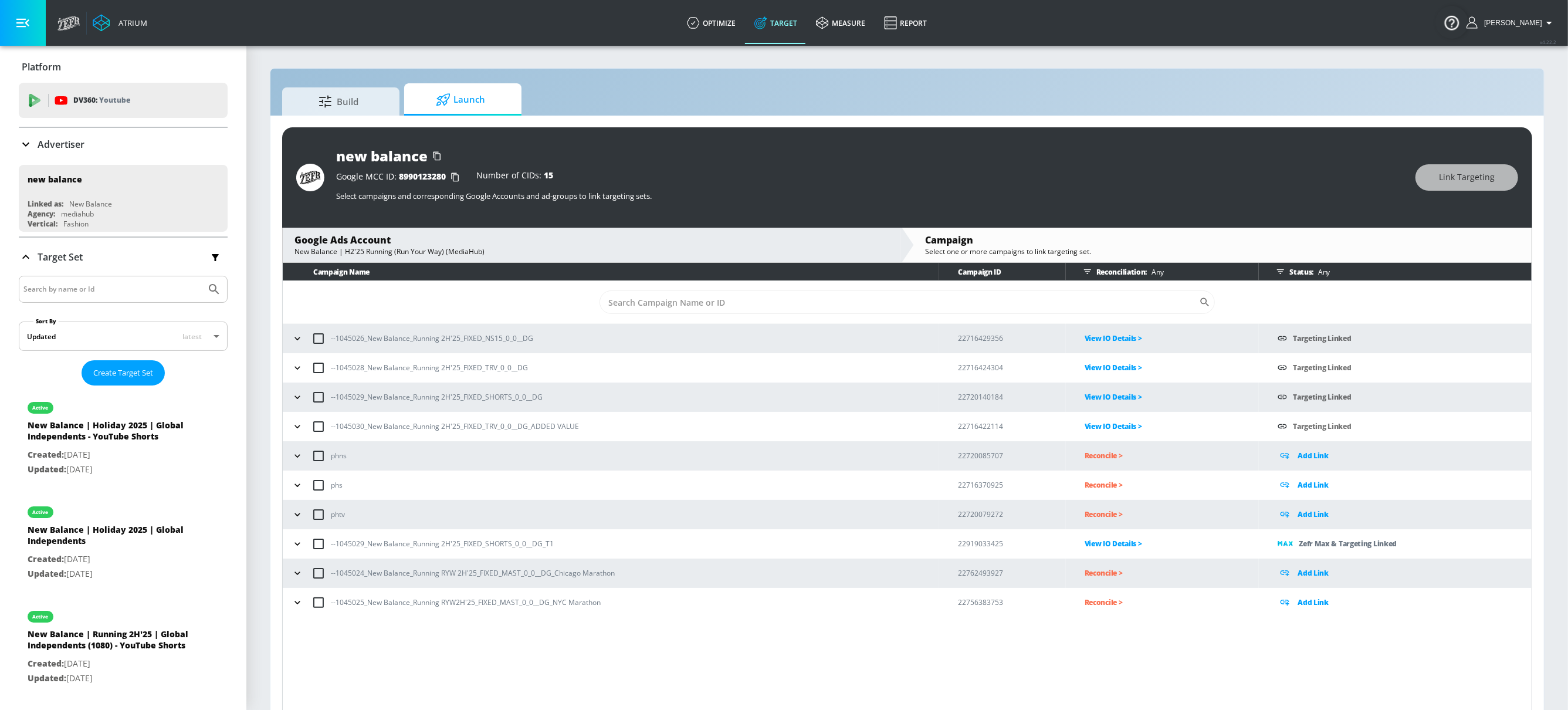
click at [299, 398] on icon "button" at bounding box center [297, 398] width 12 height 12
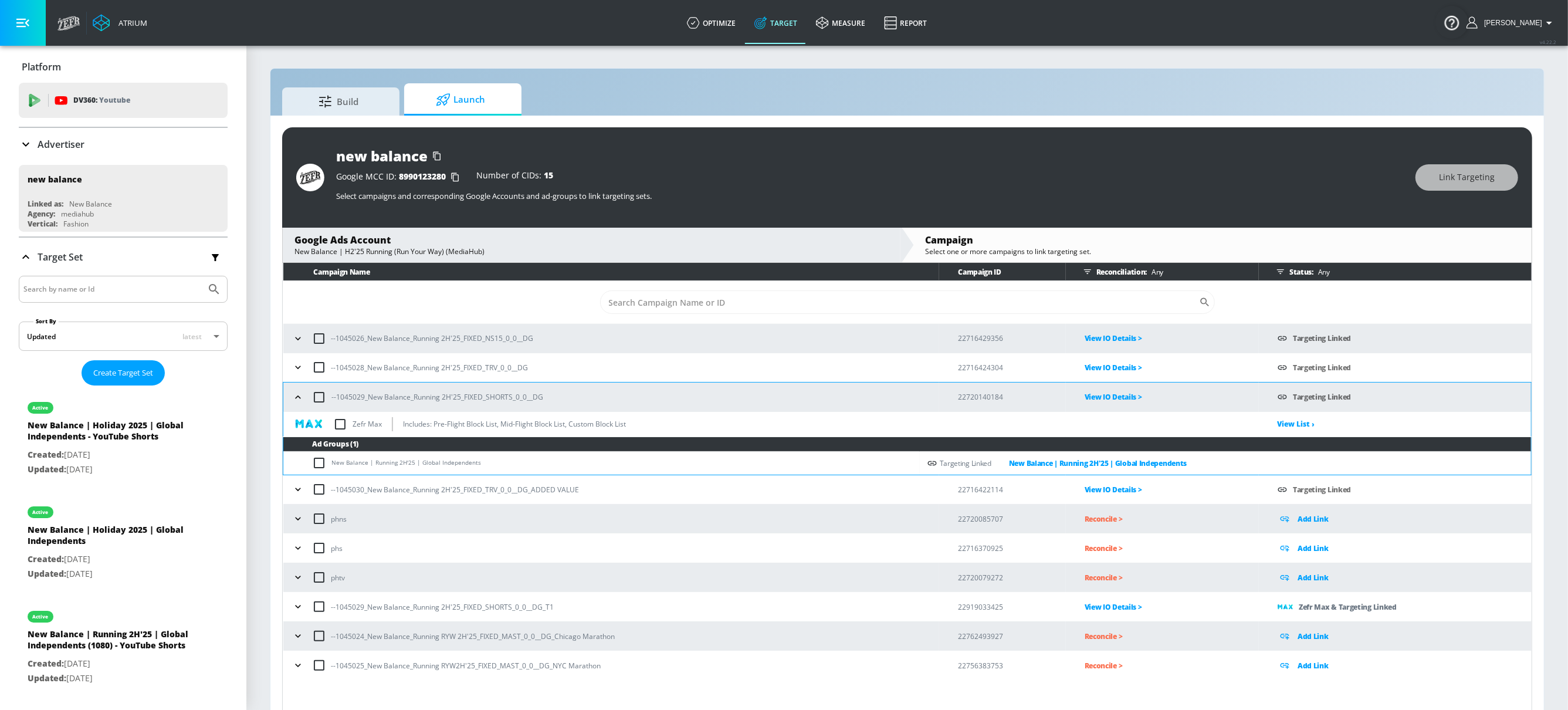
click at [1101, 610] on p "View IO Details >" at bounding box center [1171, 607] width 174 height 13
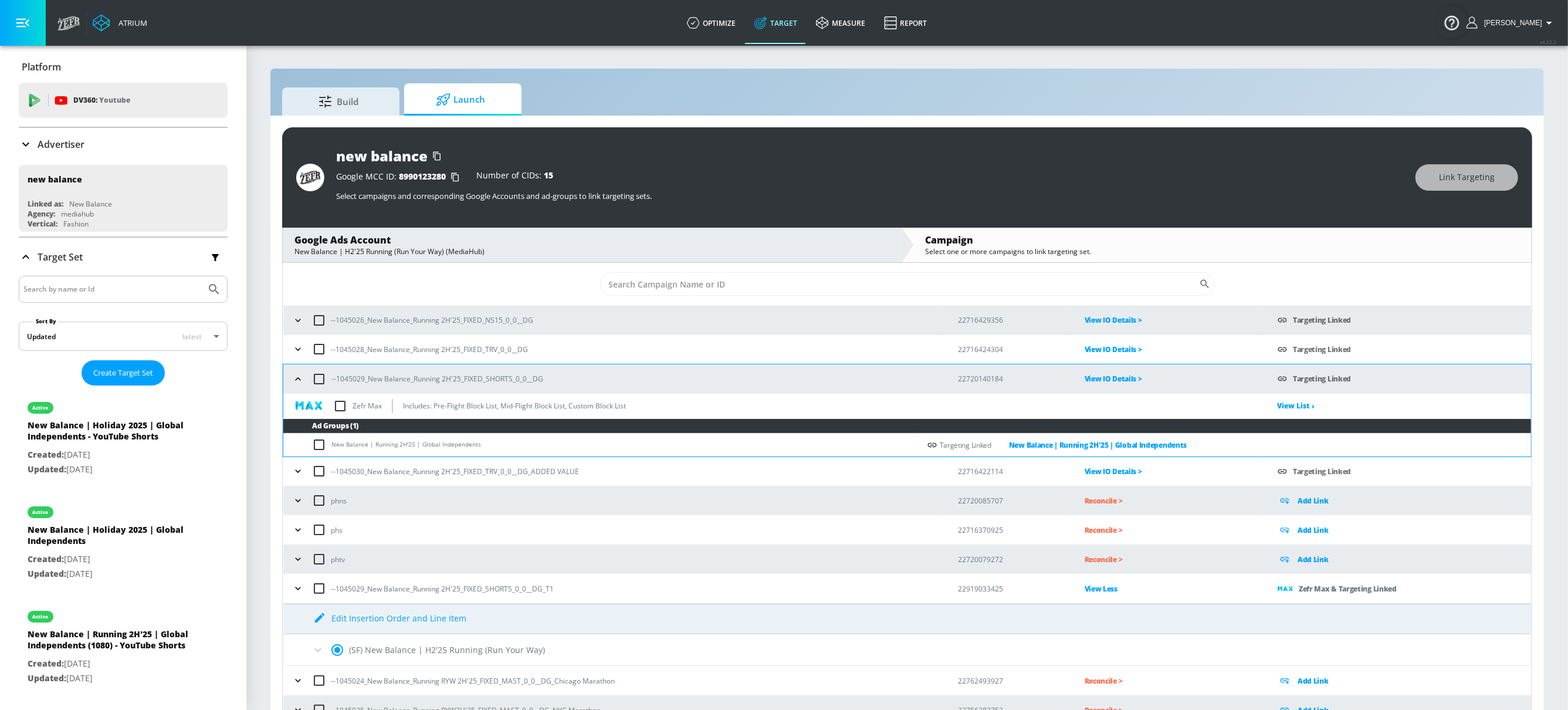
scroll to position [29, 0]
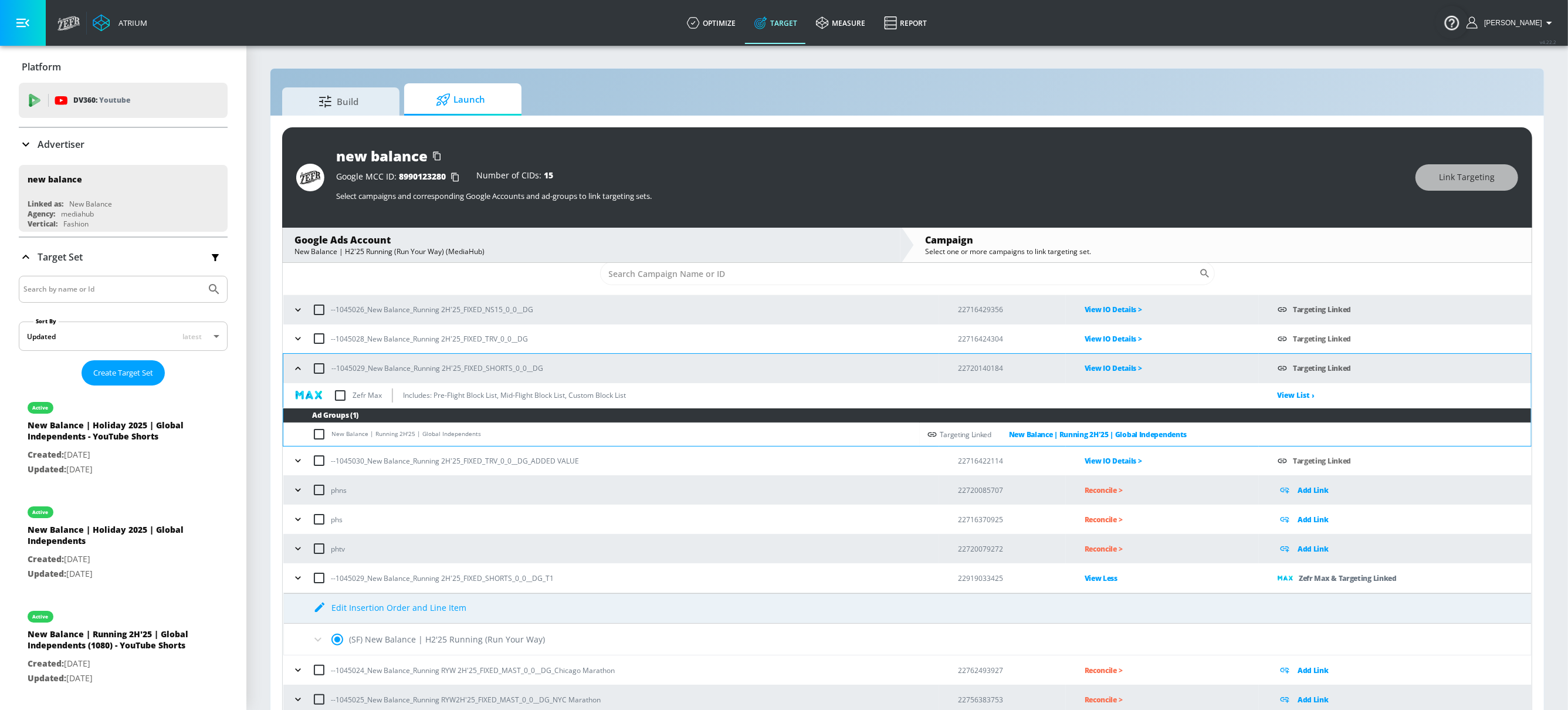
click at [1089, 579] on p "View Less" at bounding box center [1171, 578] width 174 height 13
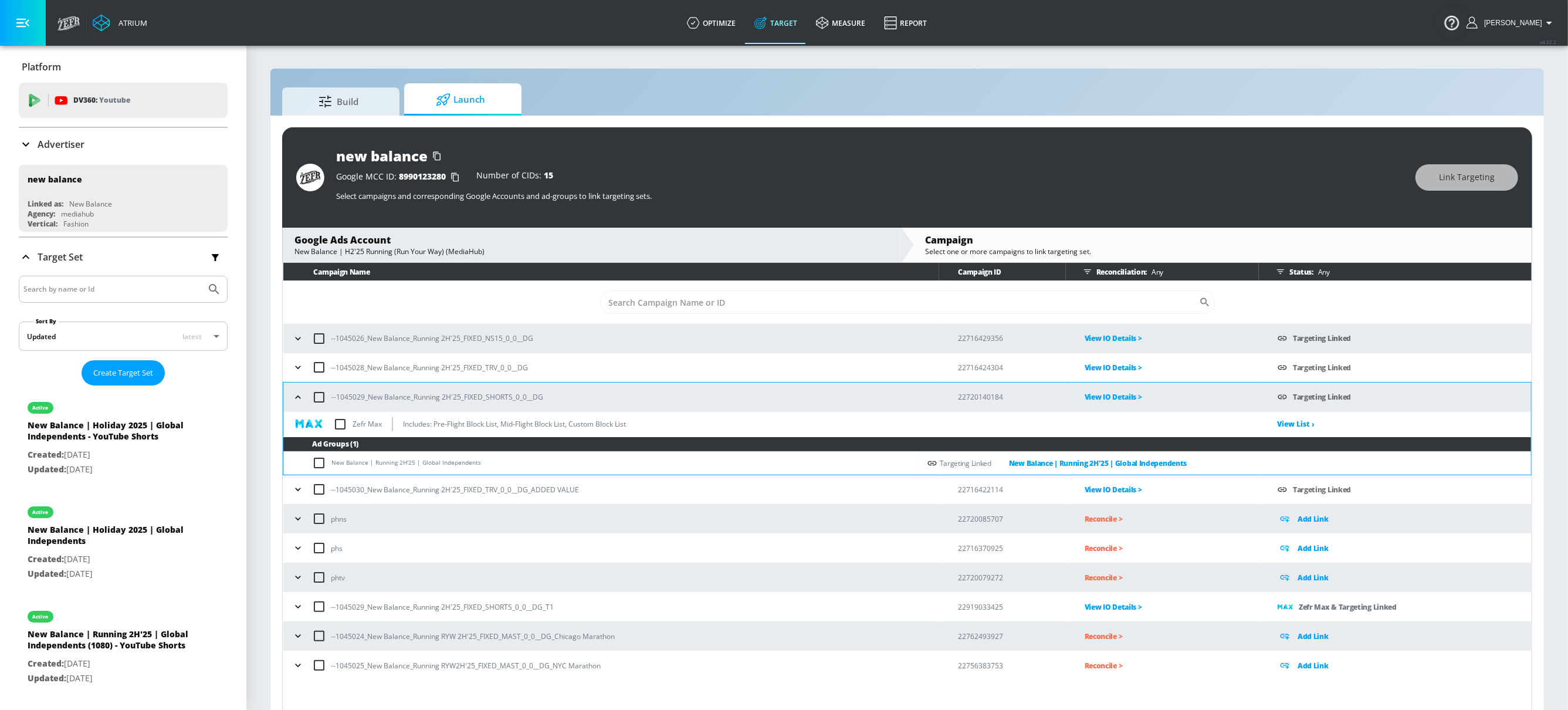
click at [302, 609] on icon "button" at bounding box center [298, 606] width 12 height 12
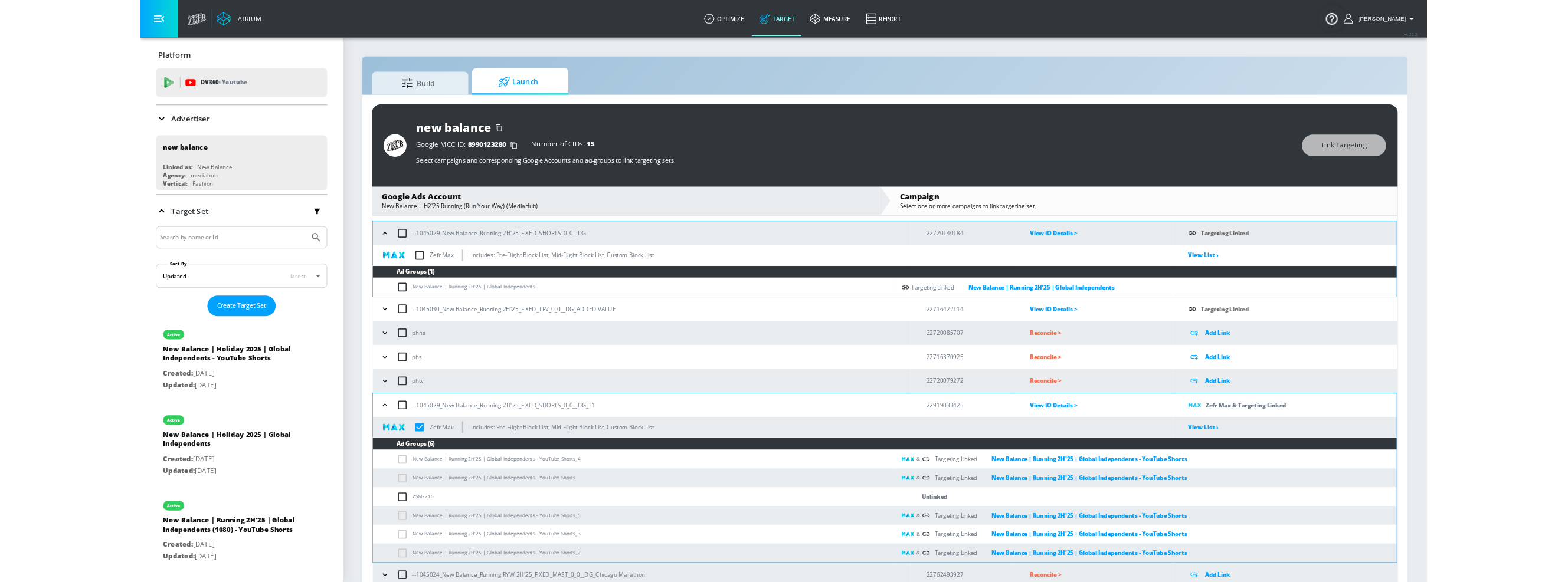
scroll to position [131, 0]
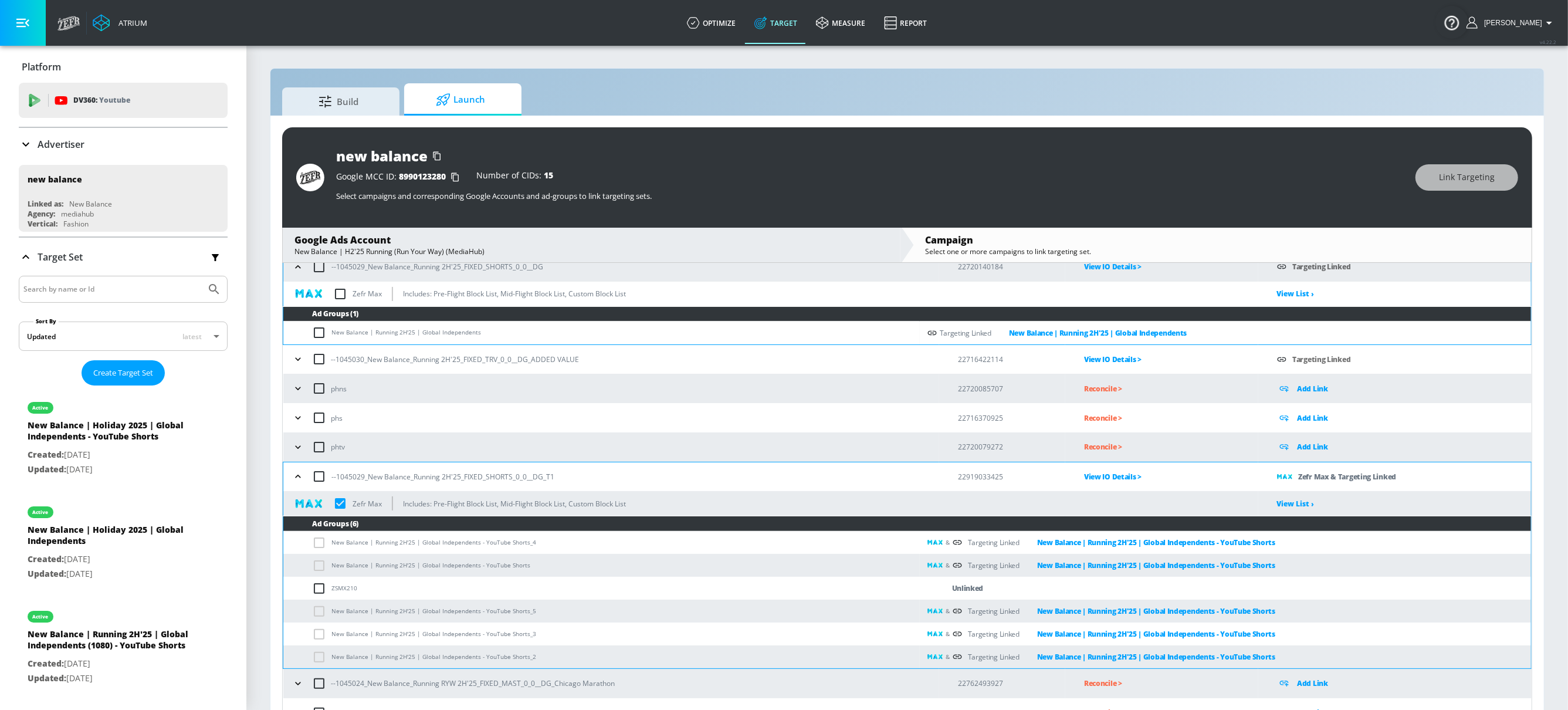
checkbox input "true"
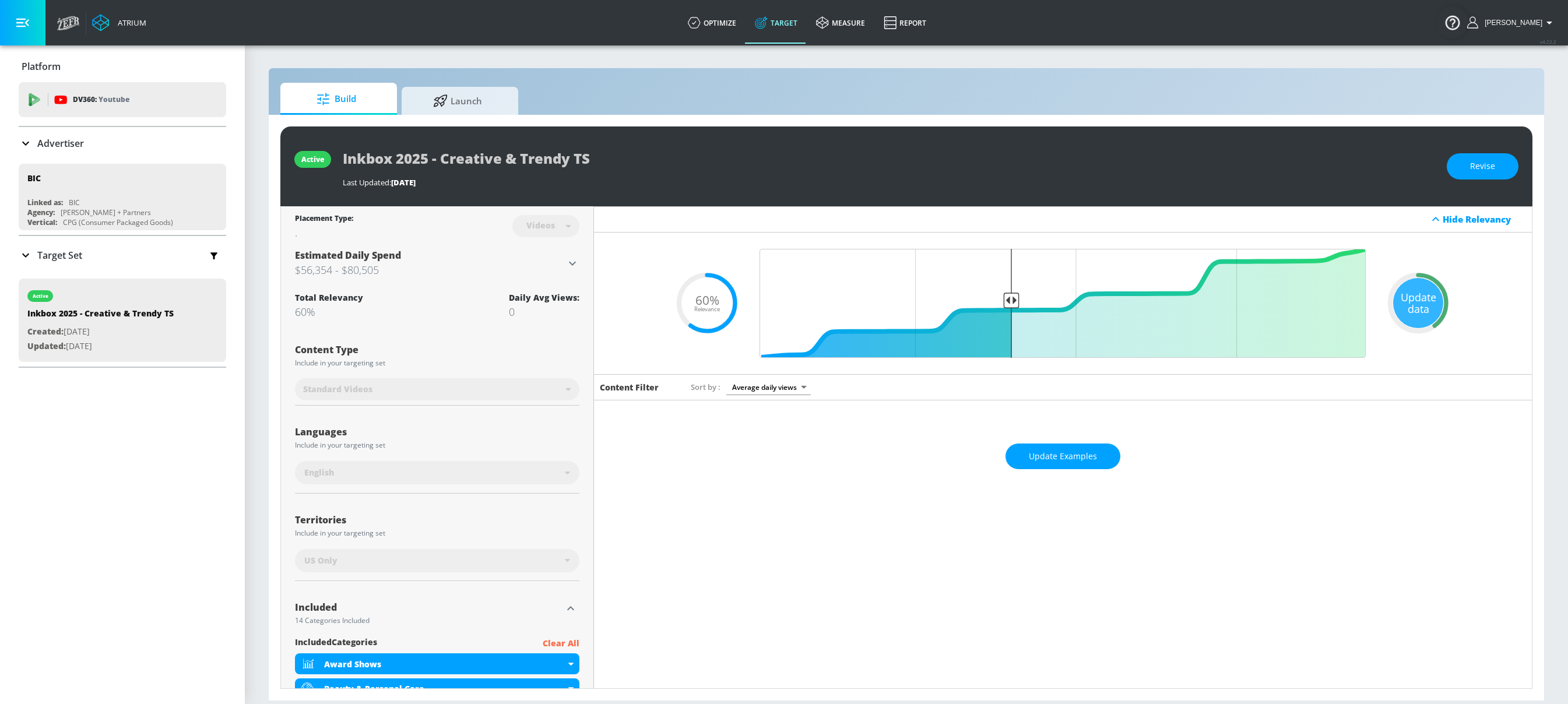
click at [445, 416] on div "Languages Include in your targeting set English" at bounding box center [437, 454] width 285 height 78
click at [488, 382] on div "Standard Videos" at bounding box center [437, 390] width 285 height 31
click at [1498, 171] on button "Revise" at bounding box center [1482, 166] width 72 height 26
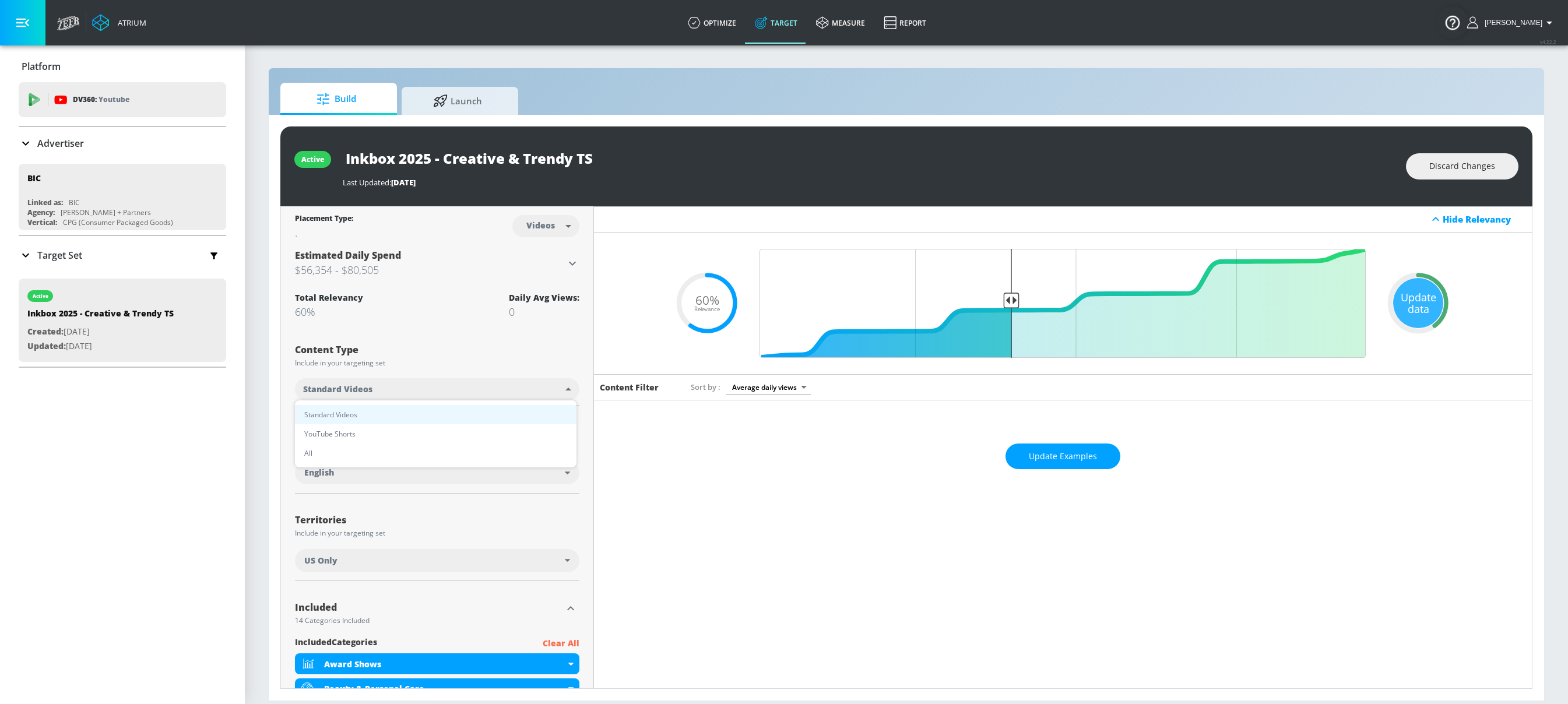
click at [562, 387] on body "Atrium optimize Target measure Report optimize Target measure Report v 4.22.2 A…" at bounding box center [784, 352] width 1568 height 704
click at [582, 351] on div at bounding box center [784, 352] width 1568 height 704
click at [563, 388] on body "Atrium optimize Target measure Report optimize Target measure Report v 4.22.2 A…" at bounding box center [784, 352] width 1568 height 704
click at [578, 351] on div at bounding box center [784, 352] width 1568 height 704
click at [1441, 165] on span "Discard Changes" at bounding box center [1462, 167] width 66 height 15
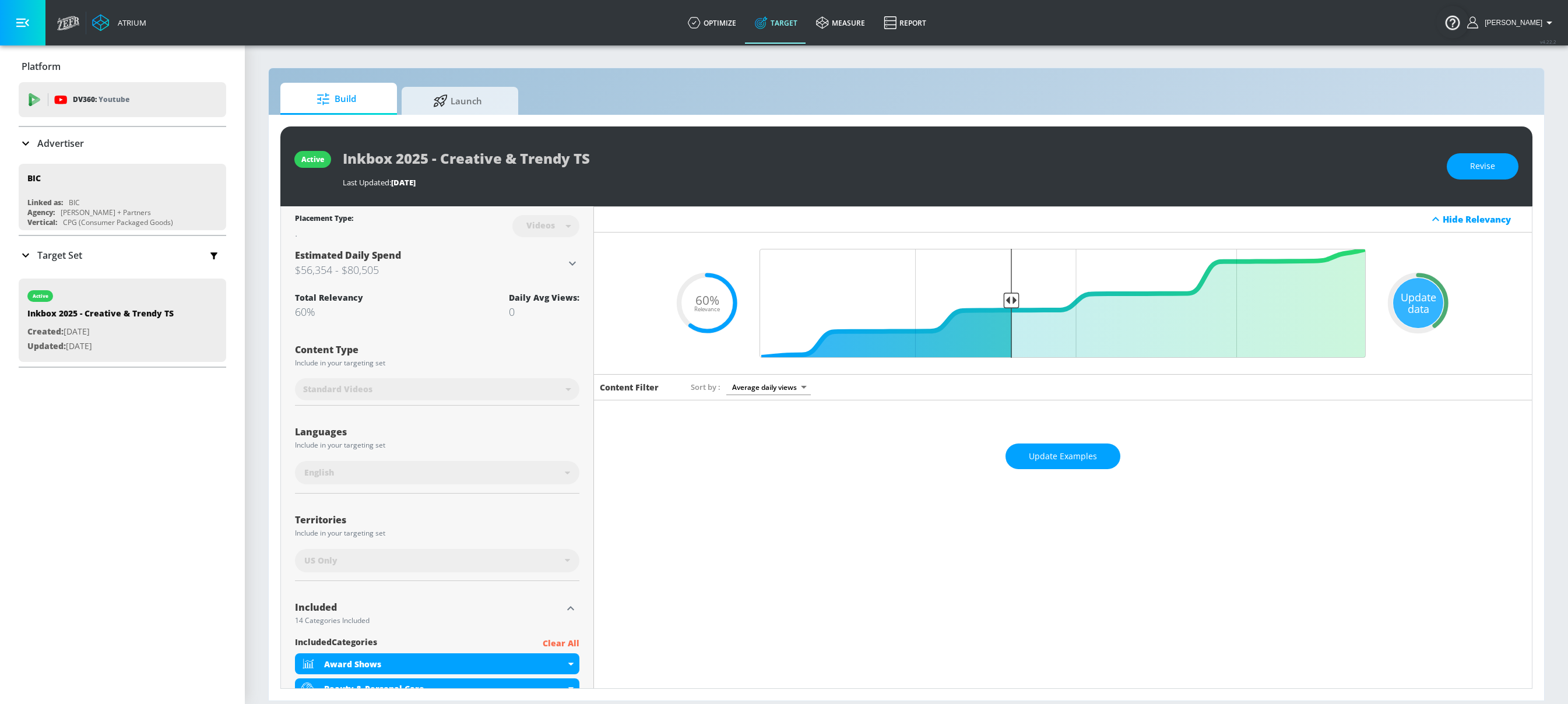
click at [572, 233] on div "Videos" at bounding box center [545, 226] width 67 height 31
click at [1479, 156] on button "Revise" at bounding box center [1482, 166] width 72 height 26
click at [520, 224] on body "Atrium optimize Target measure Report optimize Target measure Report v 4.22.2 A…" at bounding box center [784, 352] width 1568 height 704
click at [585, 212] on div at bounding box center [784, 352] width 1568 height 704
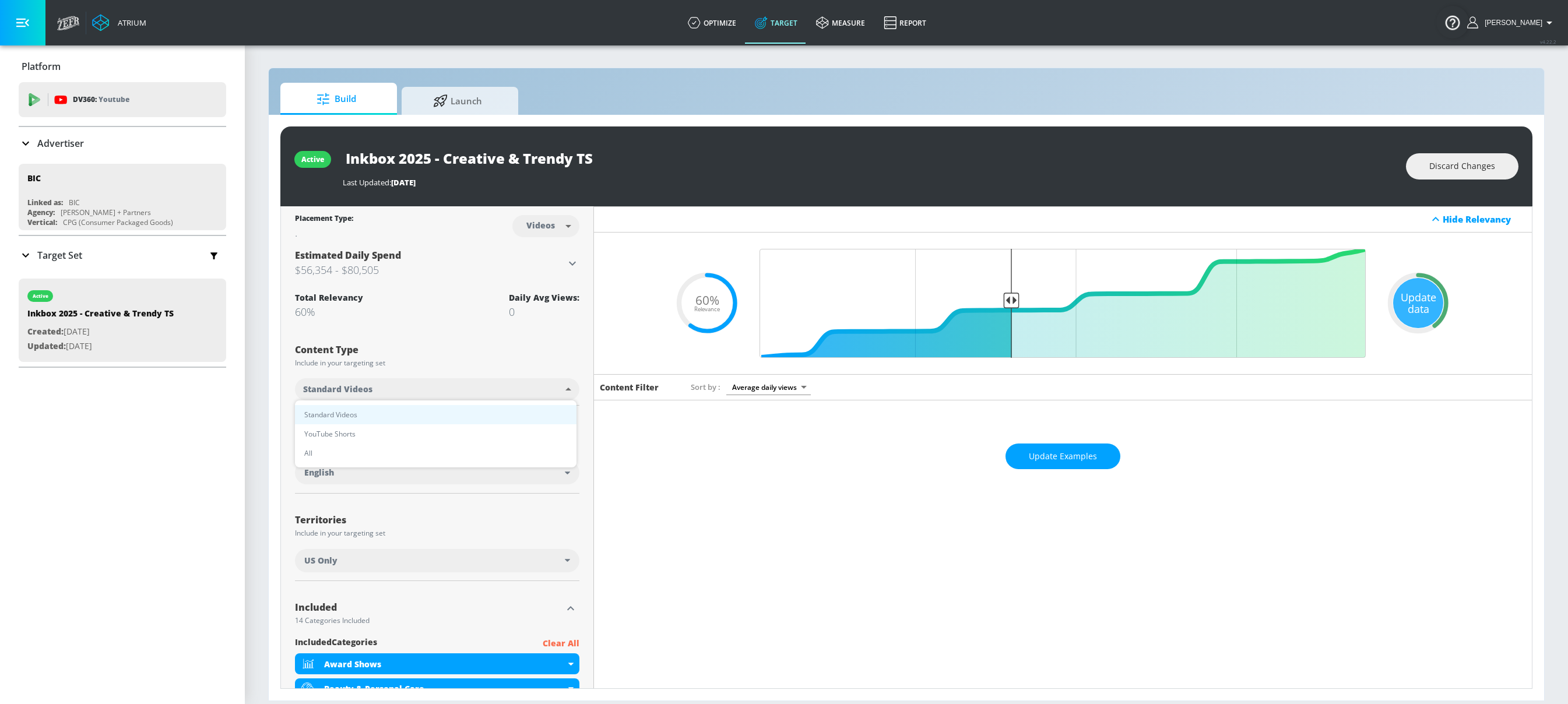
click at [494, 383] on body "Atrium optimize Target measure Report optimize Target measure Report v 4.22.2 A…" at bounding box center [784, 352] width 1568 height 704
click at [505, 364] on div at bounding box center [784, 352] width 1568 height 704
click at [1470, 170] on span "Discard Changes" at bounding box center [1462, 167] width 66 height 15
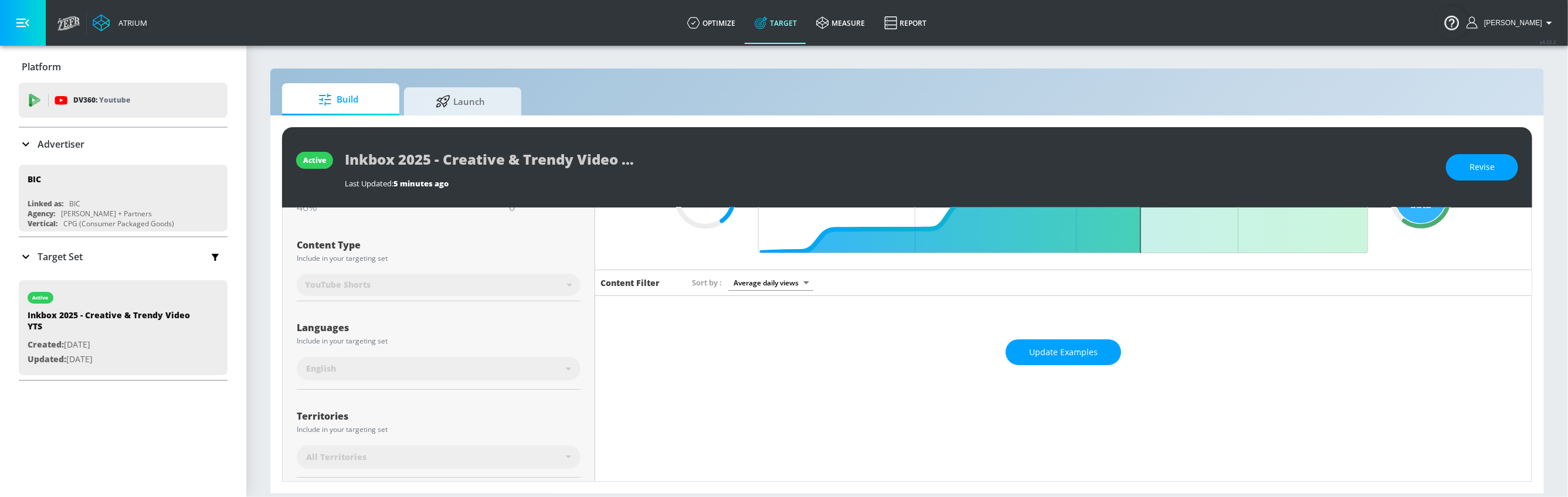
scroll to position [130, 0]
